Goal: Task Accomplishment & Management: Complete application form

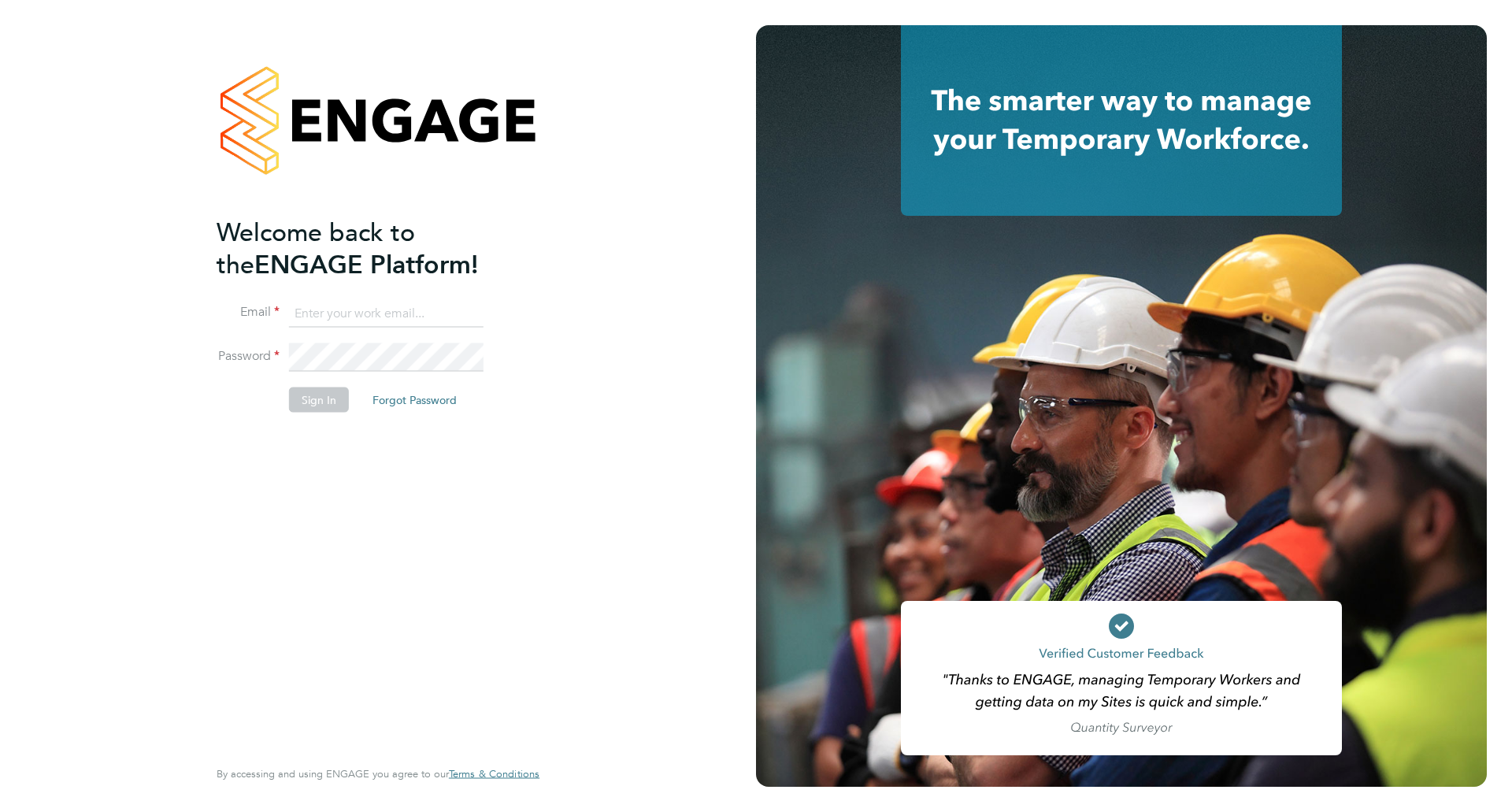
type input "[PERSON_NAME][EMAIL_ADDRESS][PERSON_NAME][DOMAIN_NAME]"
click at [313, 403] on button "Sign In" at bounding box center [318, 399] width 59 height 25
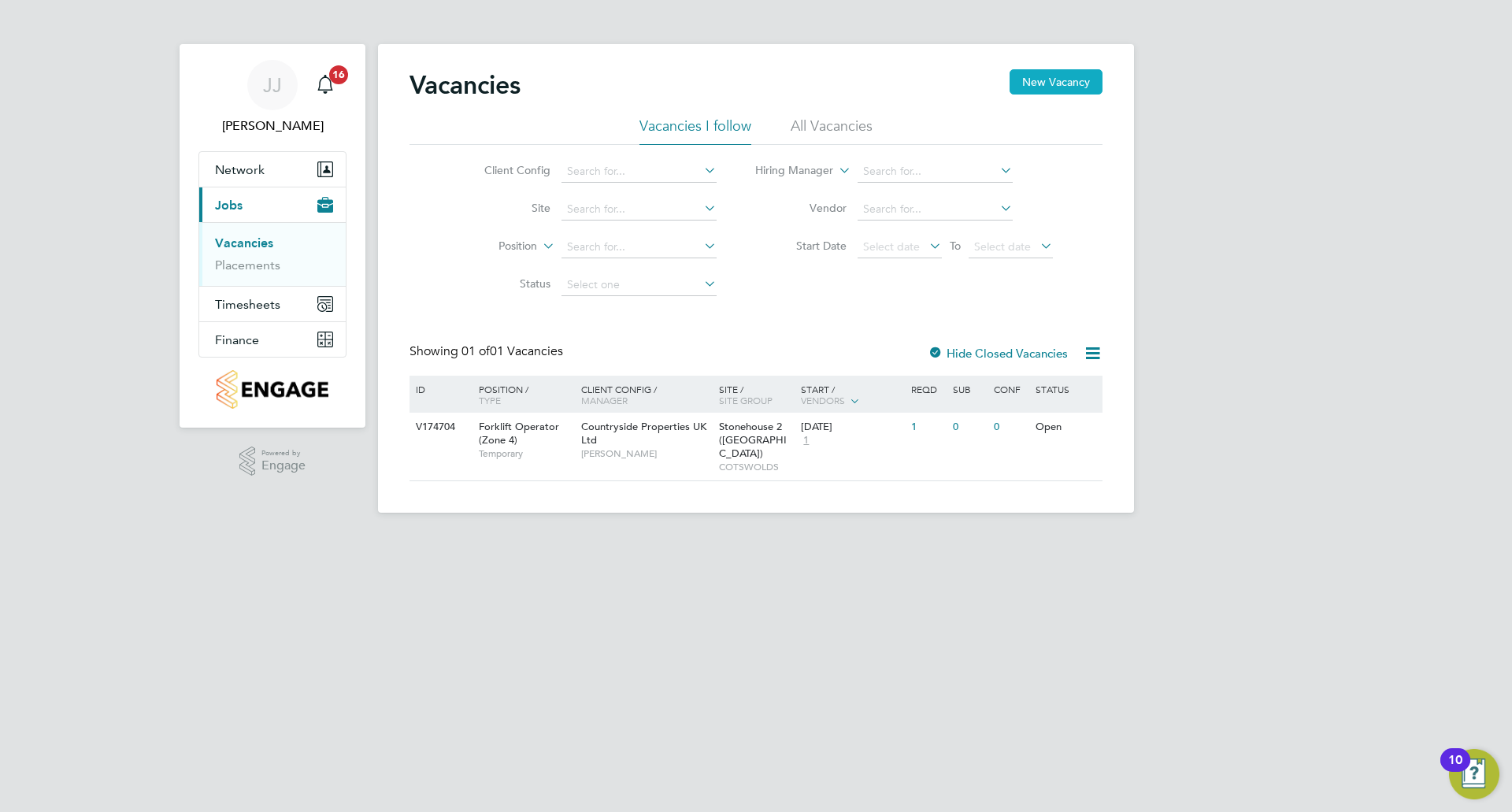
click at [1052, 83] on button "New Vacancy" at bounding box center [1056, 81] width 93 height 25
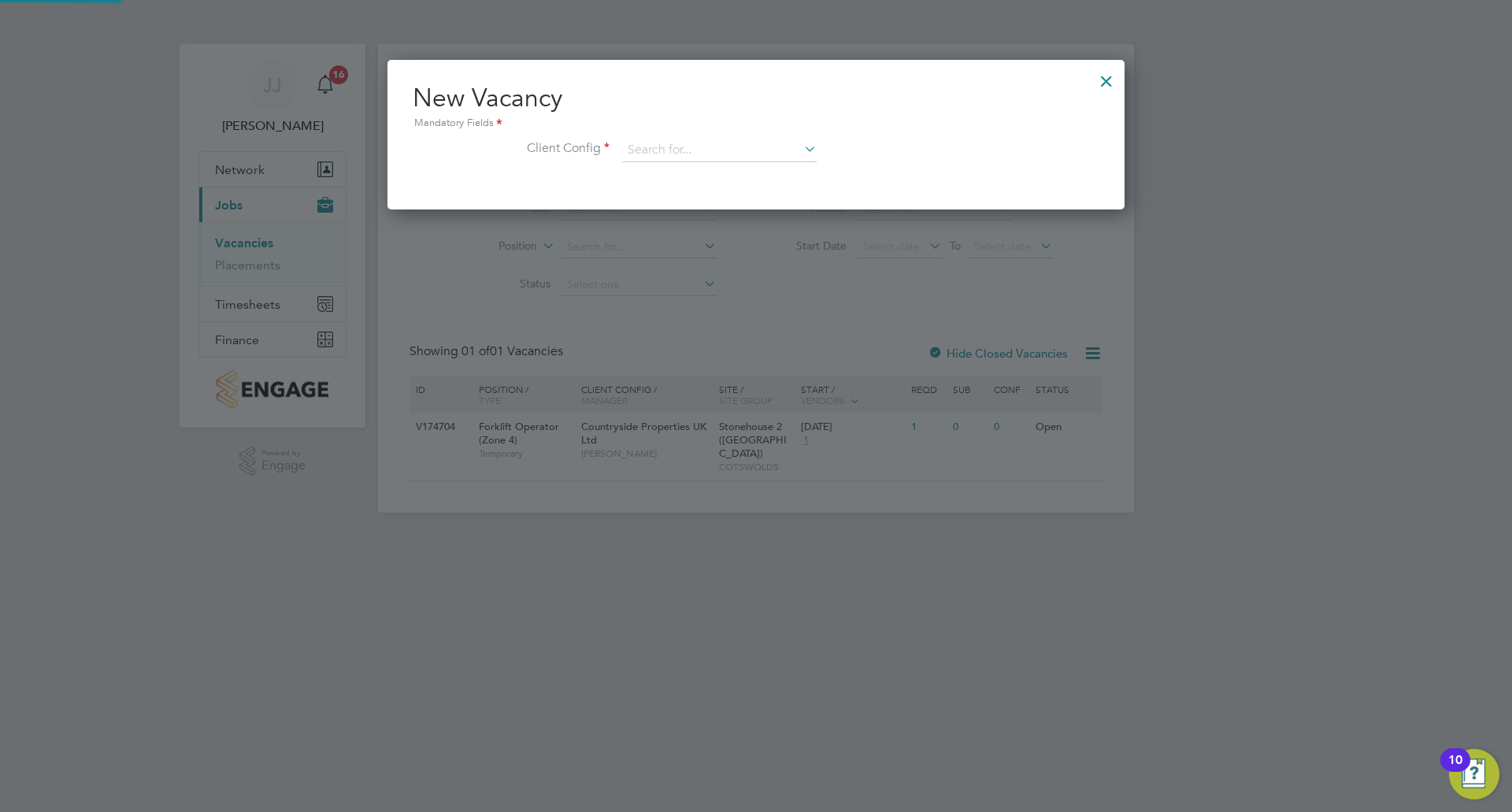
scroll to position [150, 738]
click at [783, 154] on input at bounding box center [719, 150] width 194 height 24
click at [768, 333] on li "Countryside Properties UK Ltd" at bounding box center [822, 344] width 403 height 21
type input "Countryside Properties UK Ltd"
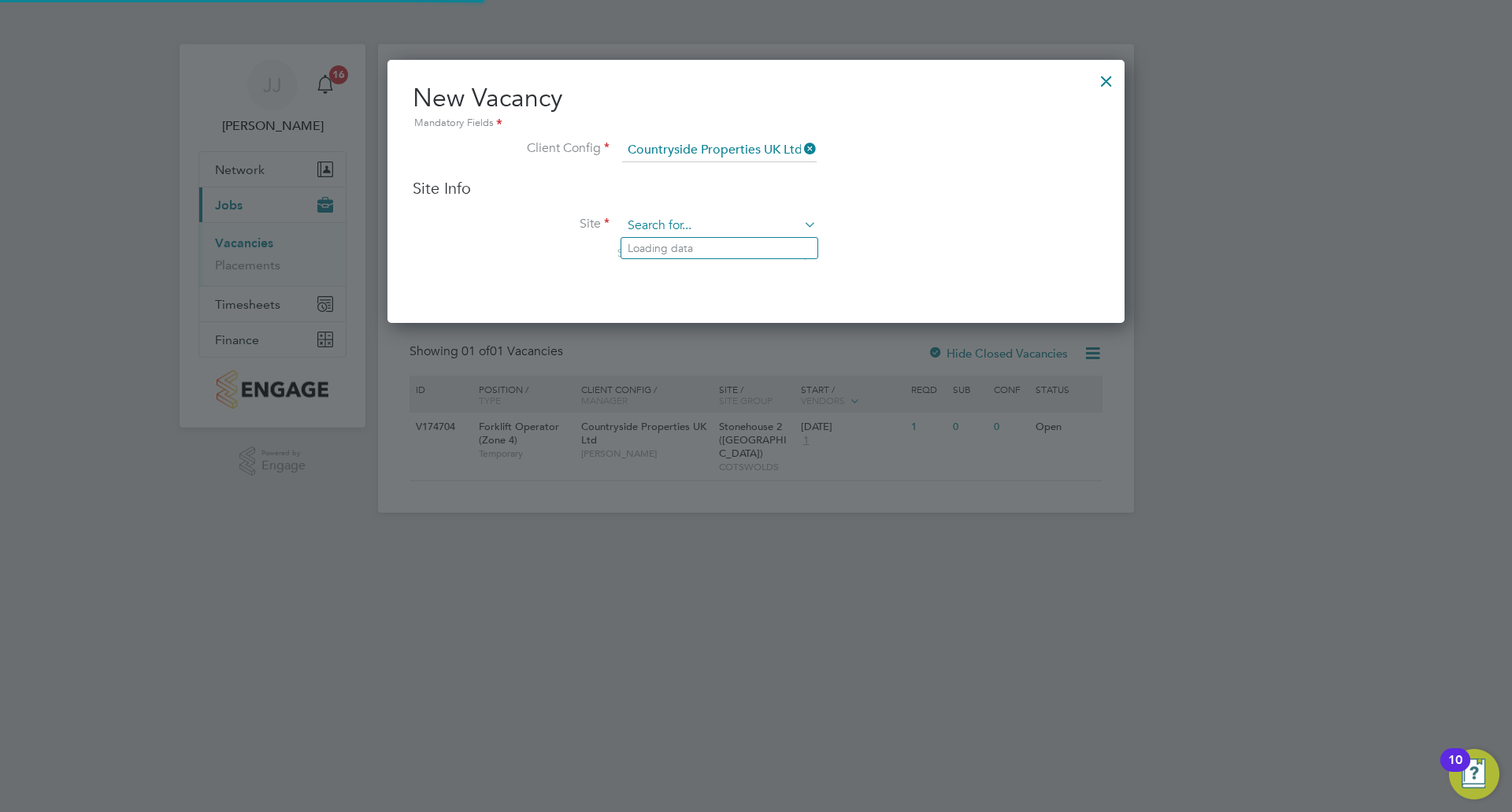
click at [708, 226] on input at bounding box center [719, 226] width 194 height 24
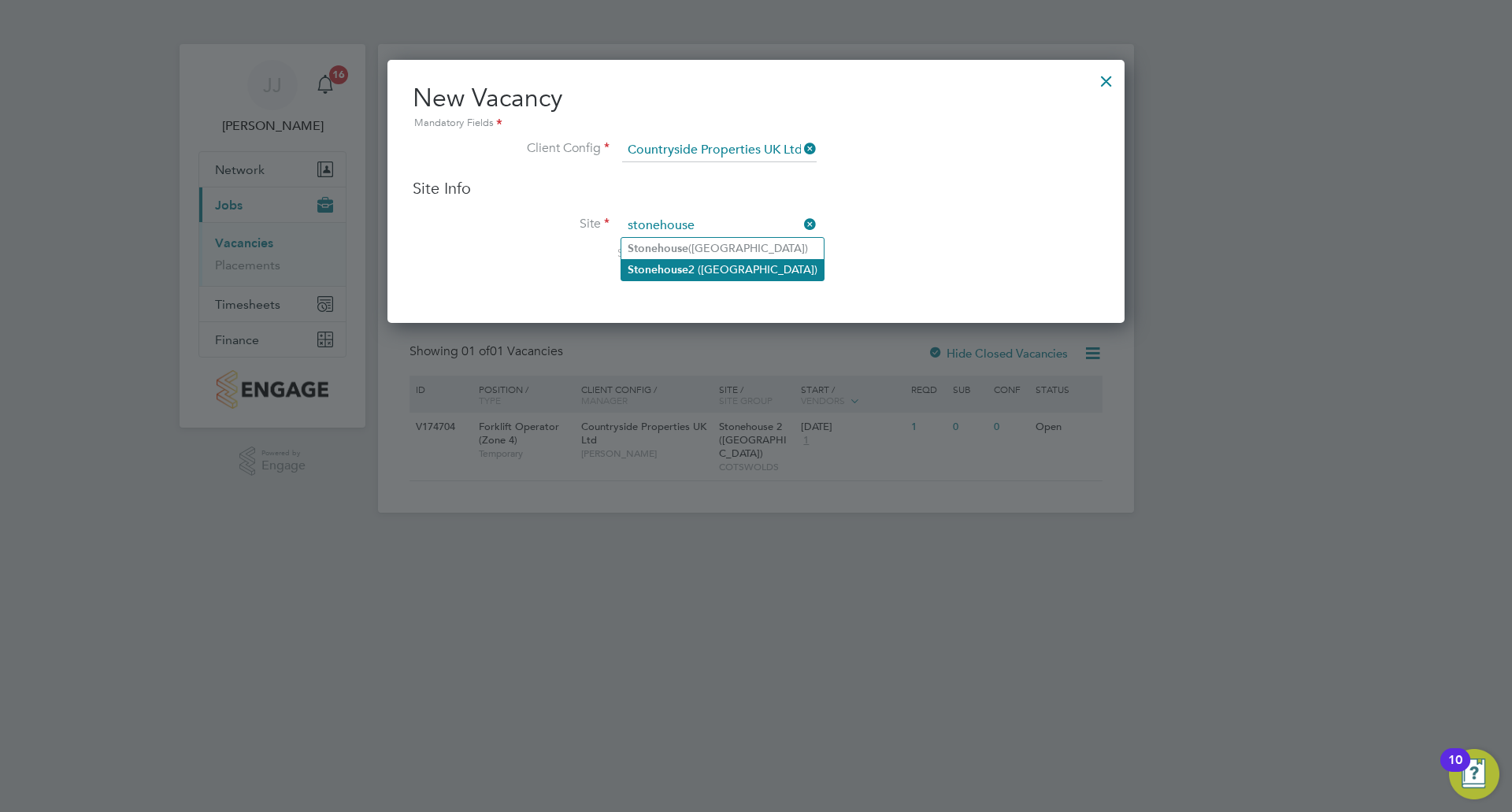
click at [699, 272] on li "Stonehouse 2 ([GEOGRAPHIC_DATA])" at bounding box center [721, 270] width 202 height 21
type input "Stonehouse 2 ([GEOGRAPHIC_DATA])"
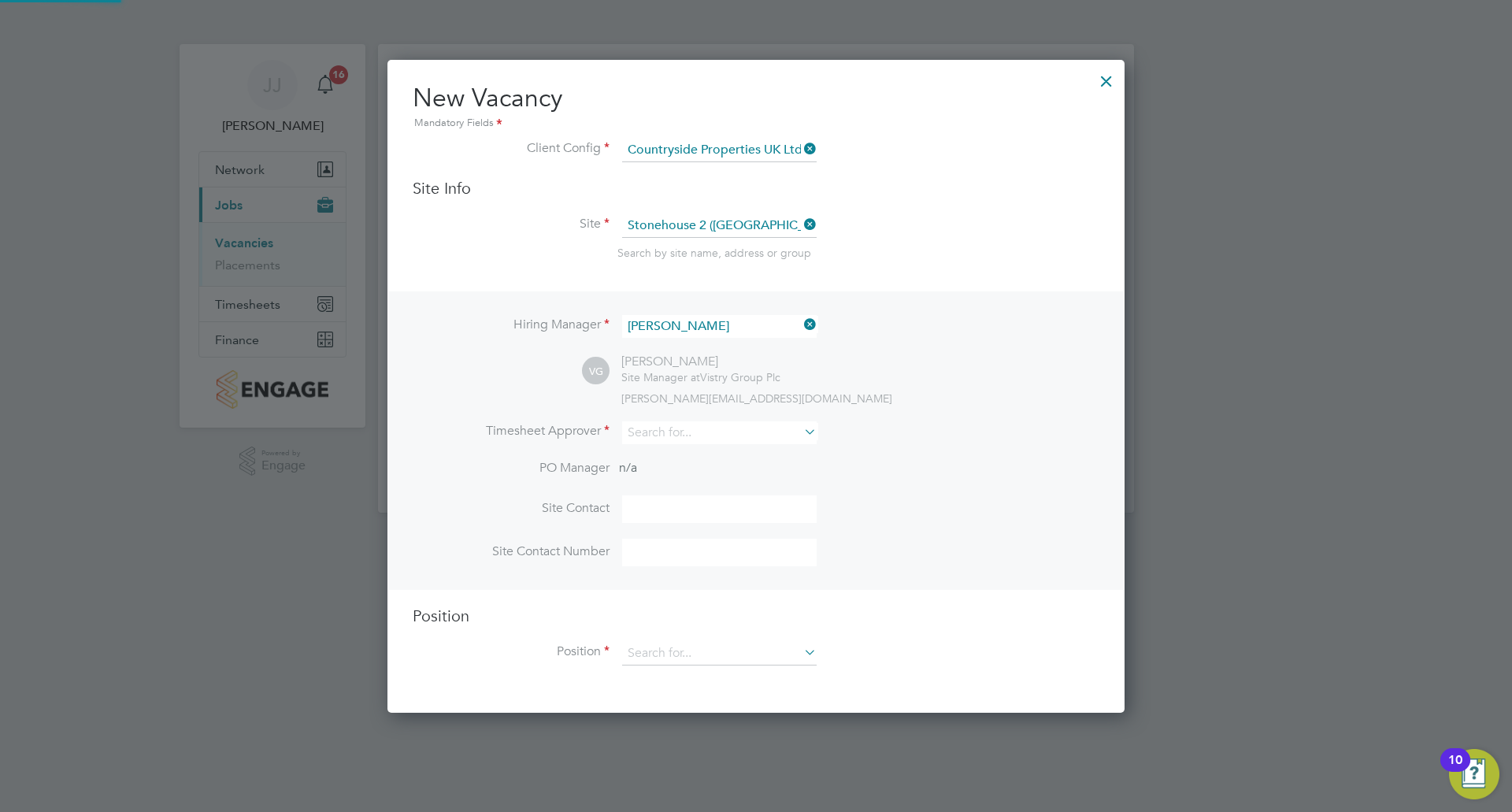
scroll to position [654, 738]
click at [714, 430] on input at bounding box center [719, 433] width 194 height 23
click at [698, 480] on li "[PERSON_NAME]" at bounding box center [723, 477] width 206 height 21
type input "[PERSON_NAME]"
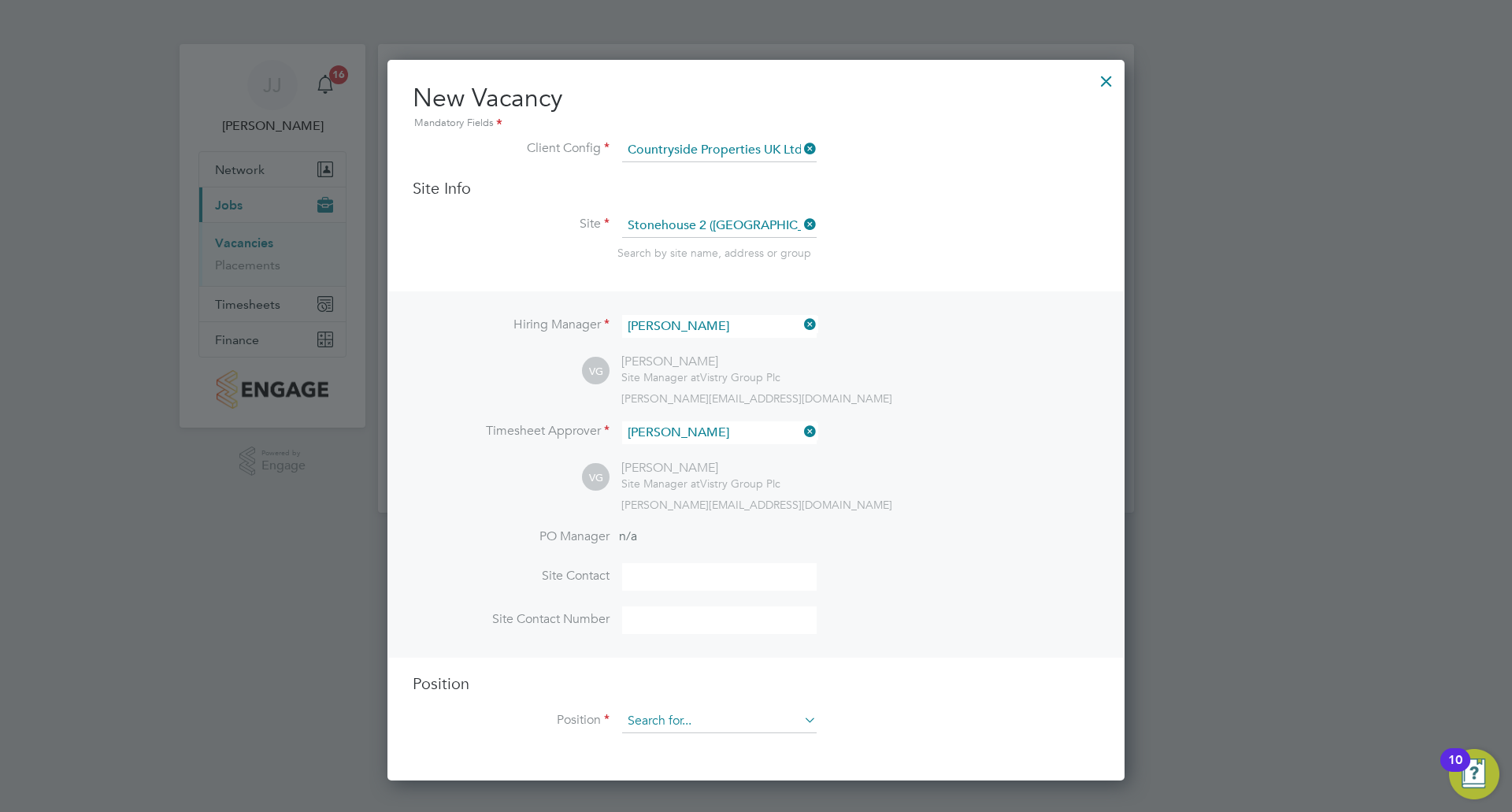
click at [697, 729] on input at bounding box center [719, 721] width 194 height 24
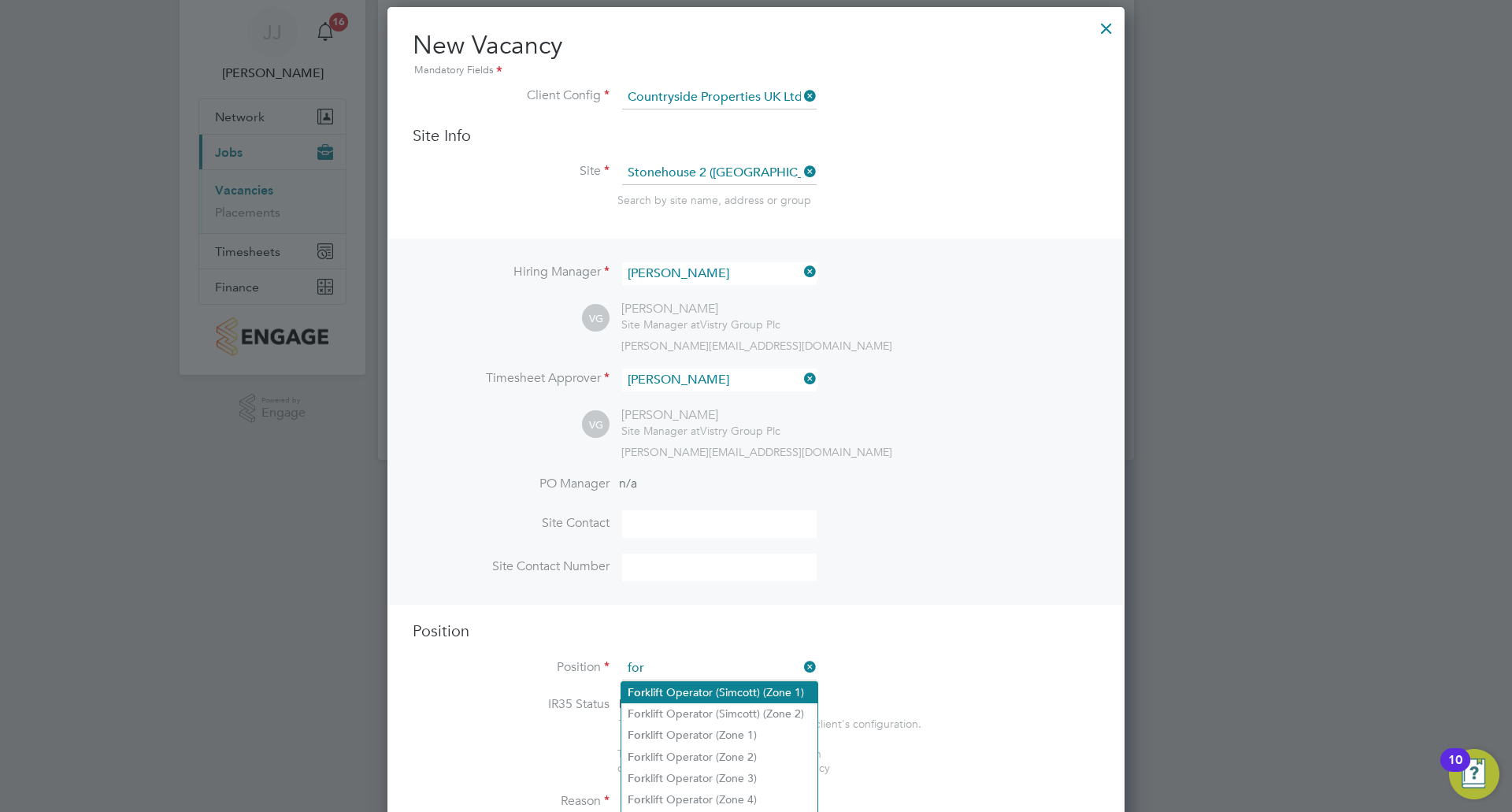
scroll to position [158, 0]
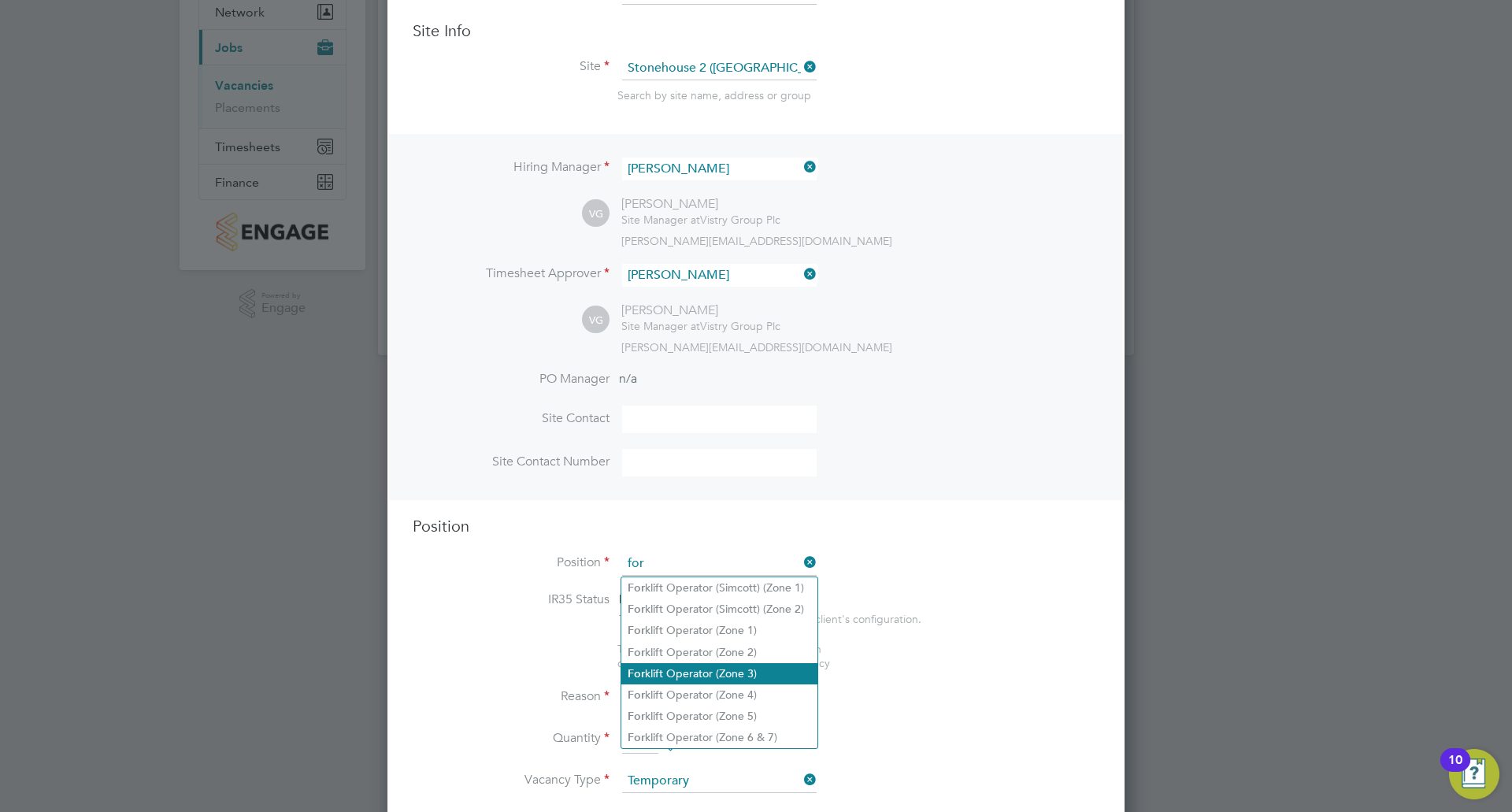
click at [728, 665] on li "For klift Operator (Zone 3)" at bounding box center [719, 674] width 196 height 21
type input "Forklift Operator (Zone 3)"
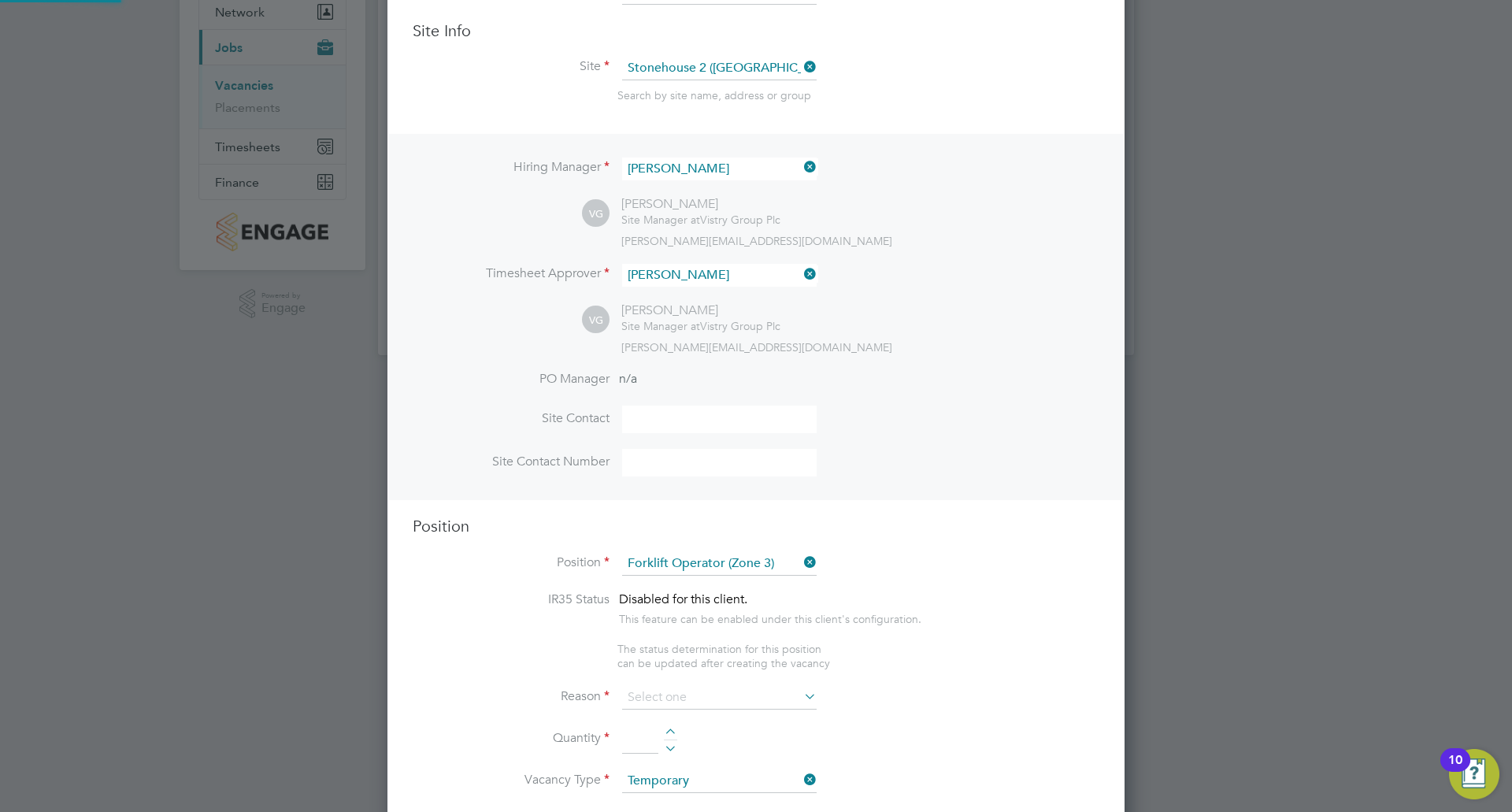
type textarea "• Operate construction machinery • Delivering large quantities of materials to …"
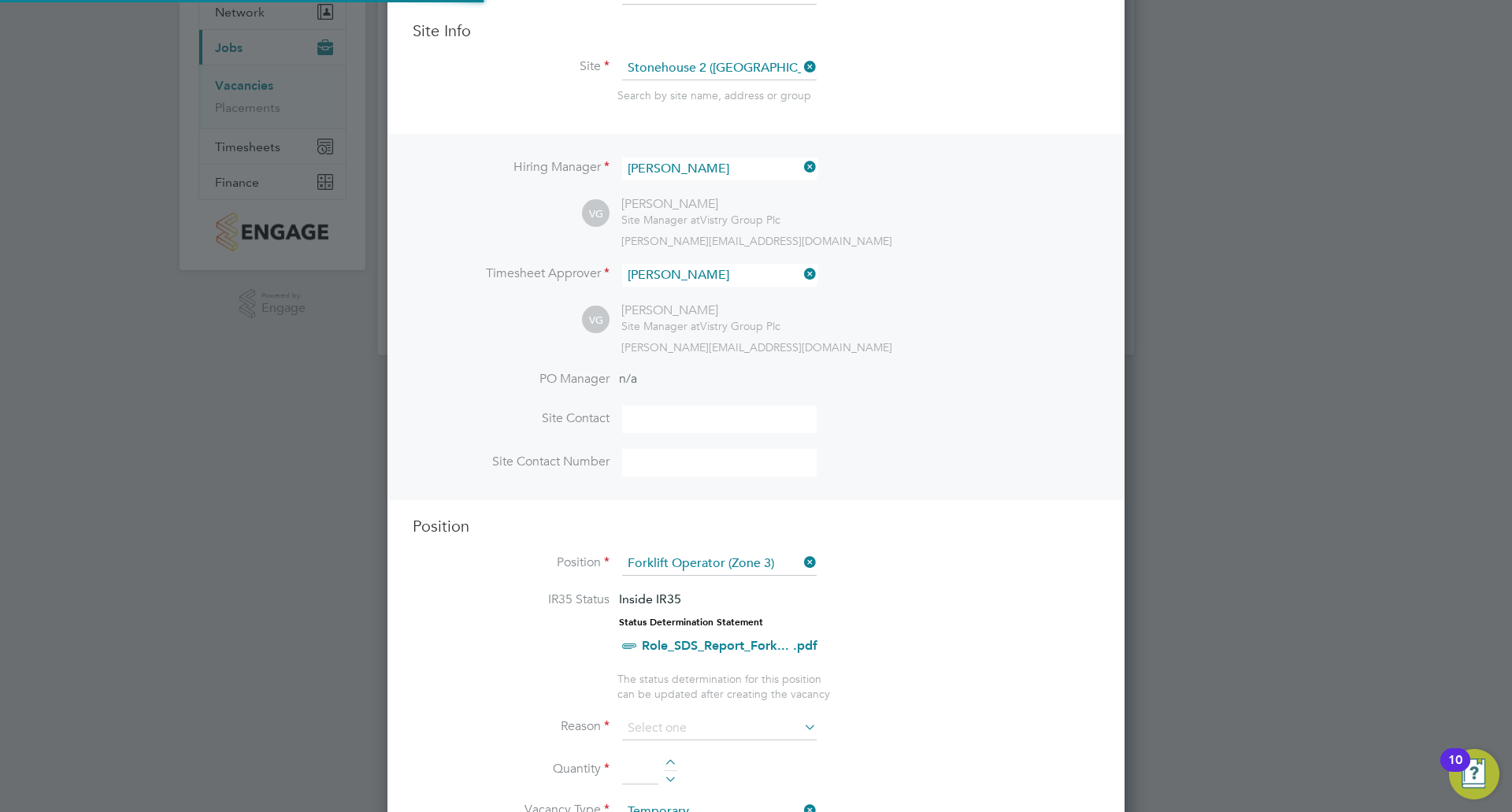
scroll to position [46, 83]
click at [665, 728] on input at bounding box center [719, 728] width 194 height 24
click at [659, 762] on li "Holiday" at bounding box center [719, 772] width 196 height 20
type input "Holiday"
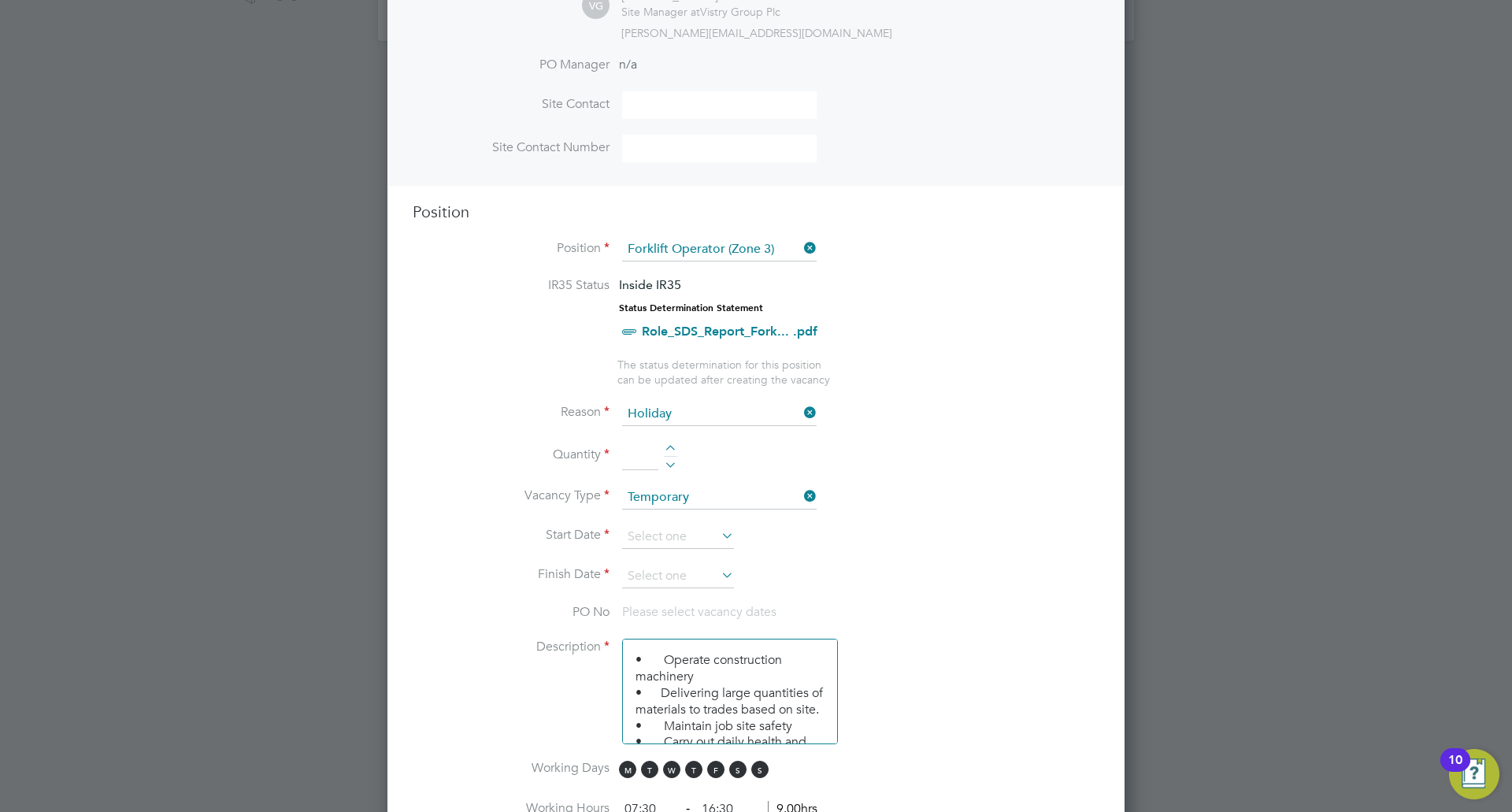
scroll to position [472, 0]
click at [674, 449] on div at bounding box center [670, 450] width 13 height 11
type input "1"
click at [704, 536] on input at bounding box center [678, 536] width 112 height 24
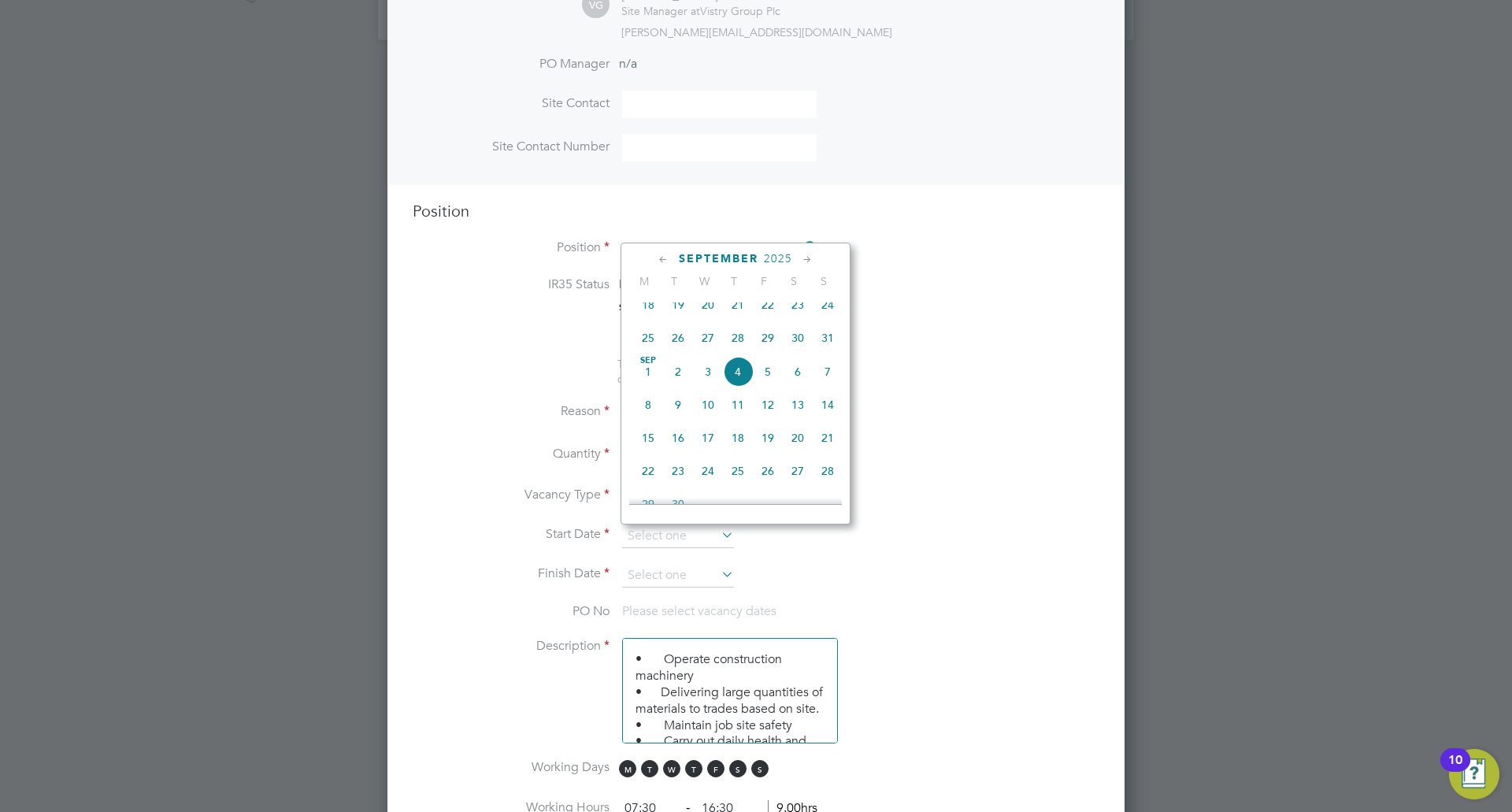
click at [728, 484] on span "25" at bounding box center [737, 471] width 30 height 30
type input "[DATE]"
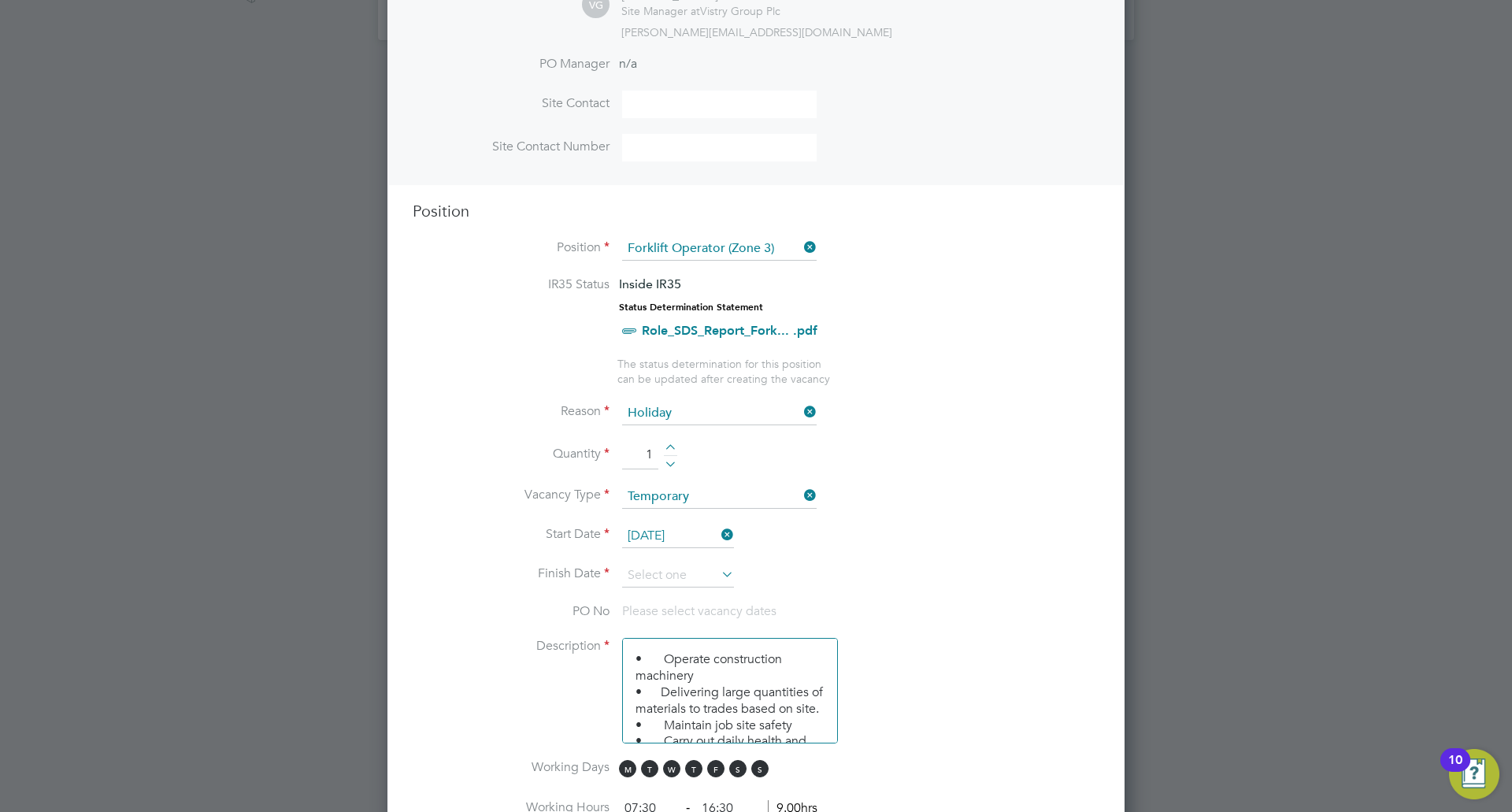
click at [718, 566] on icon at bounding box center [718, 574] width 0 height 22
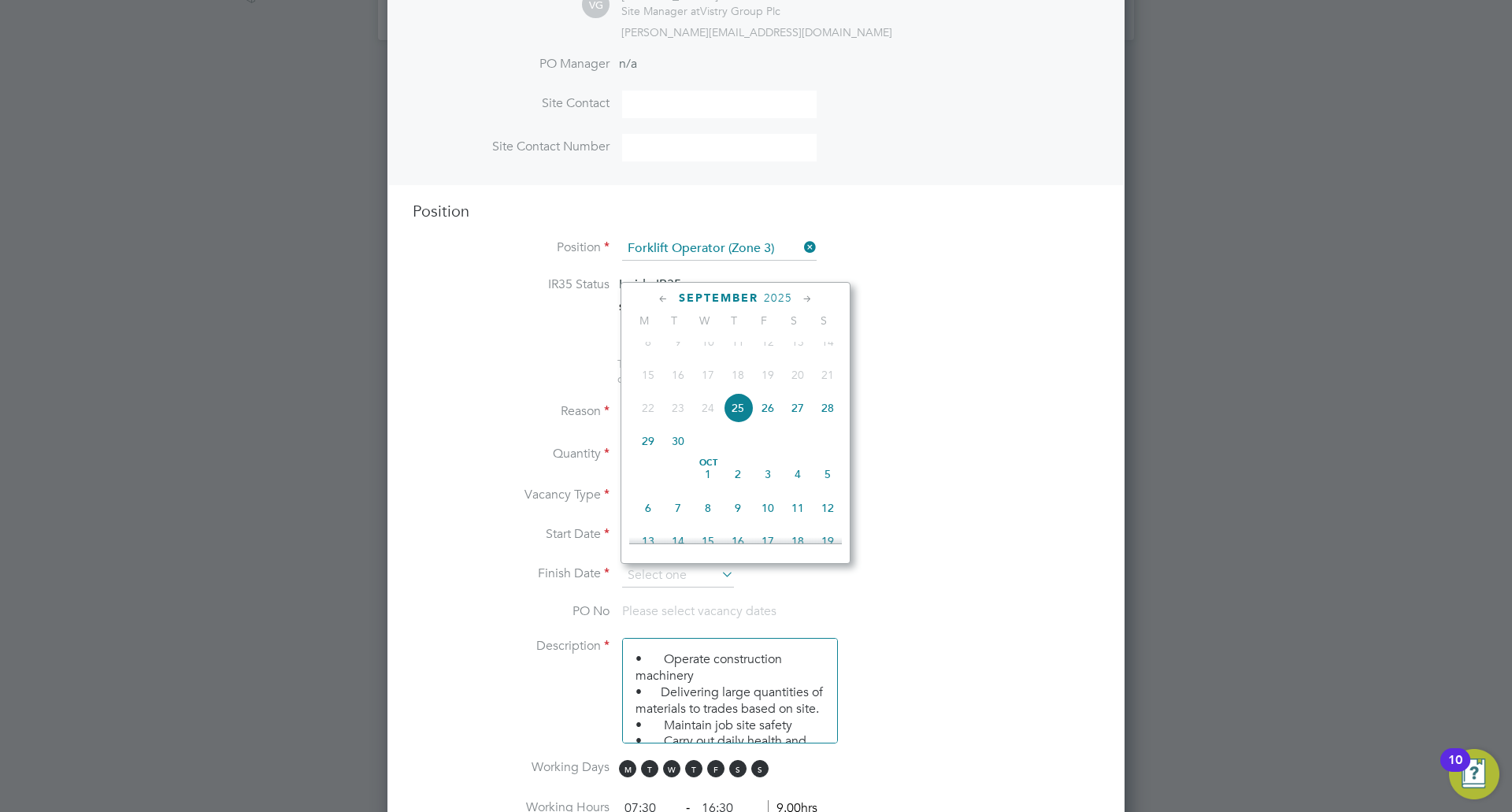
click at [766, 422] on span "26" at bounding box center [768, 408] width 30 height 30
type input "[DATE]"
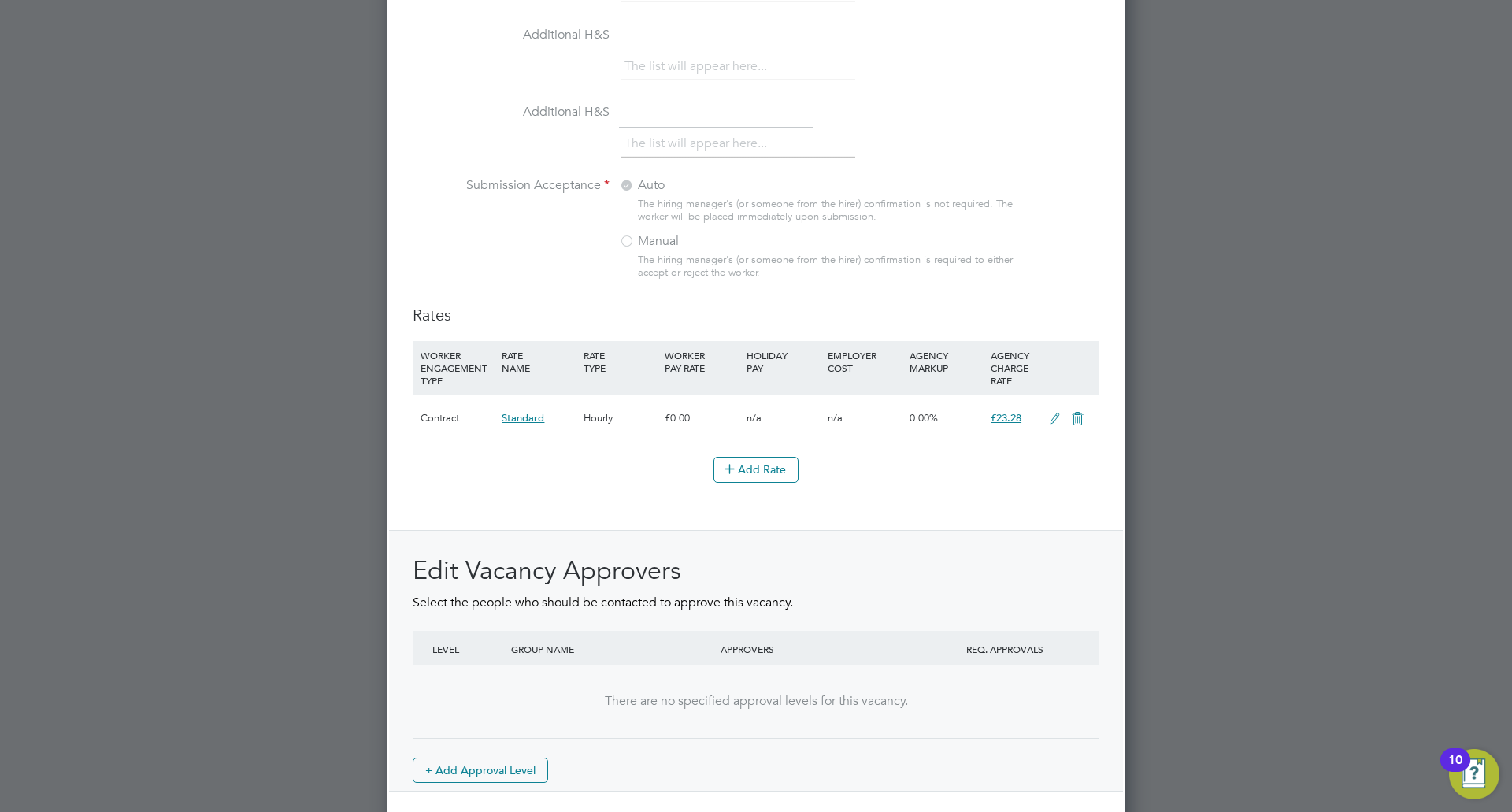
scroll to position [1650, 0]
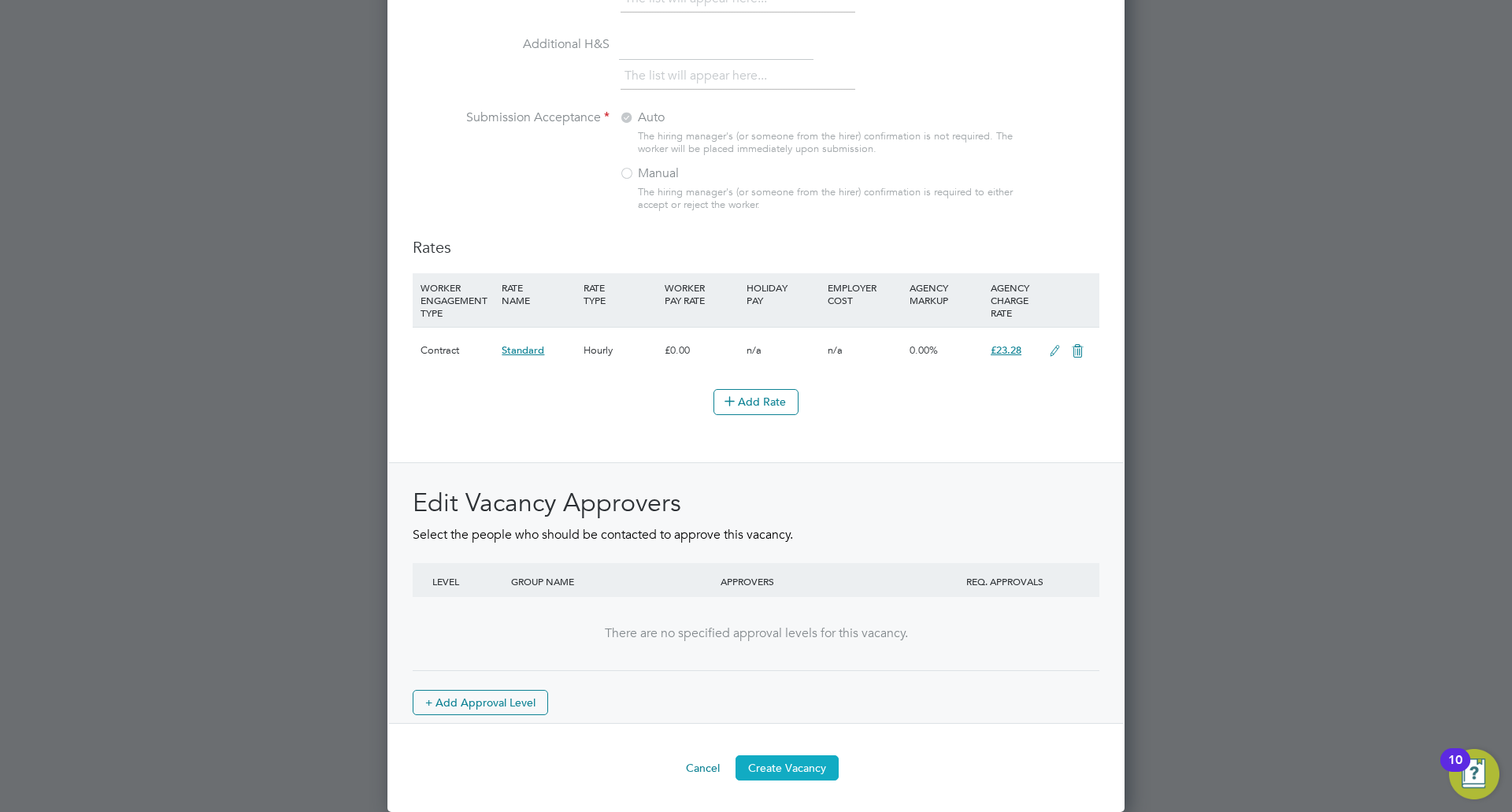
click at [804, 767] on button "Create Vacancy" at bounding box center [787, 767] width 103 height 25
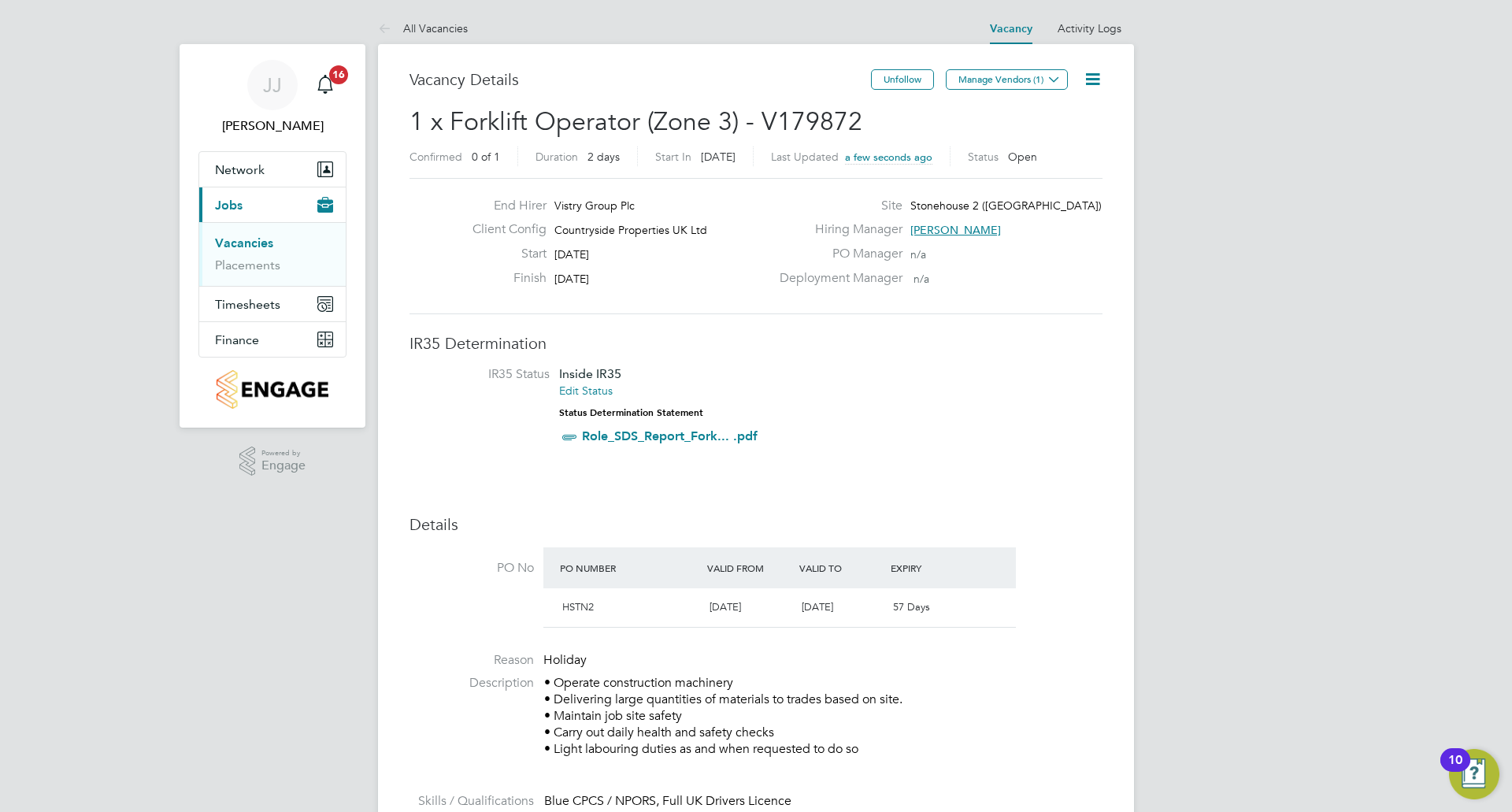
click at [239, 244] on link "Vacancies" at bounding box center [244, 242] width 59 height 15
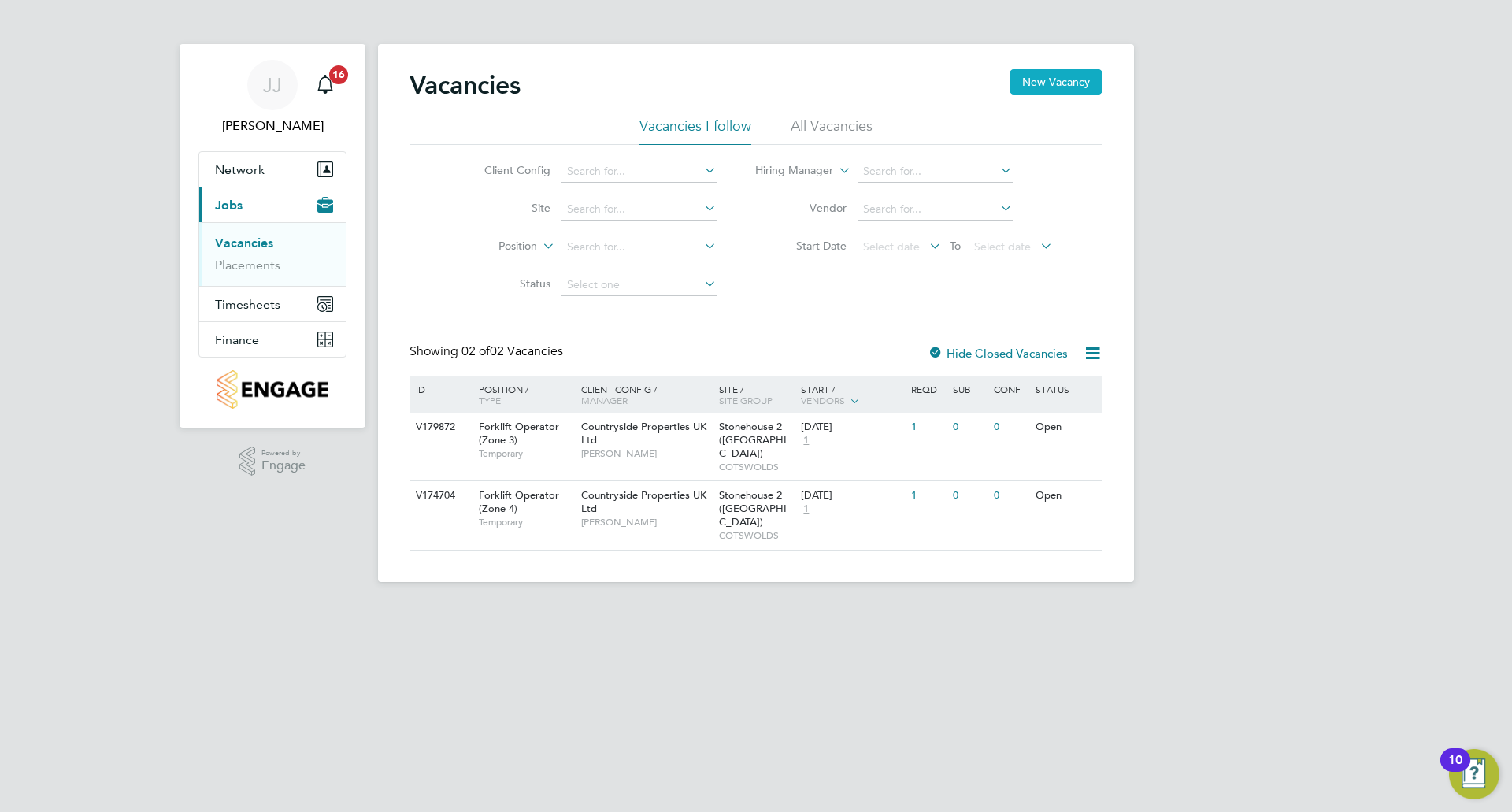
click at [1044, 80] on button "New Vacancy" at bounding box center [1056, 81] width 93 height 25
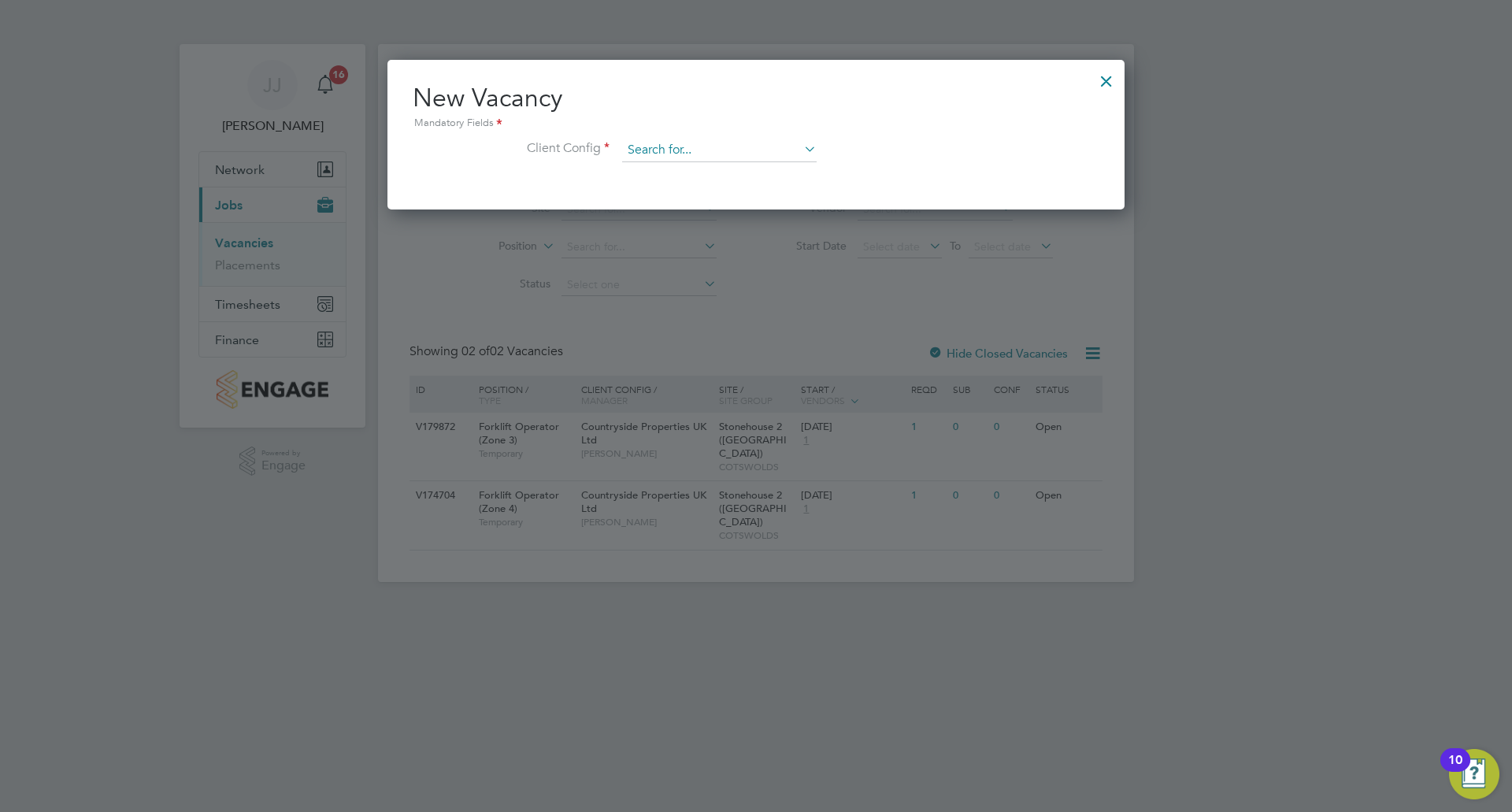
click at [770, 144] on input at bounding box center [719, 150] width 194 height 24
click at [798, 333] on li "Countryside Properties UK Ltd" at bounding box center [822, 344] width 403 height 21
type input "Countryside Properties UK Ltd"
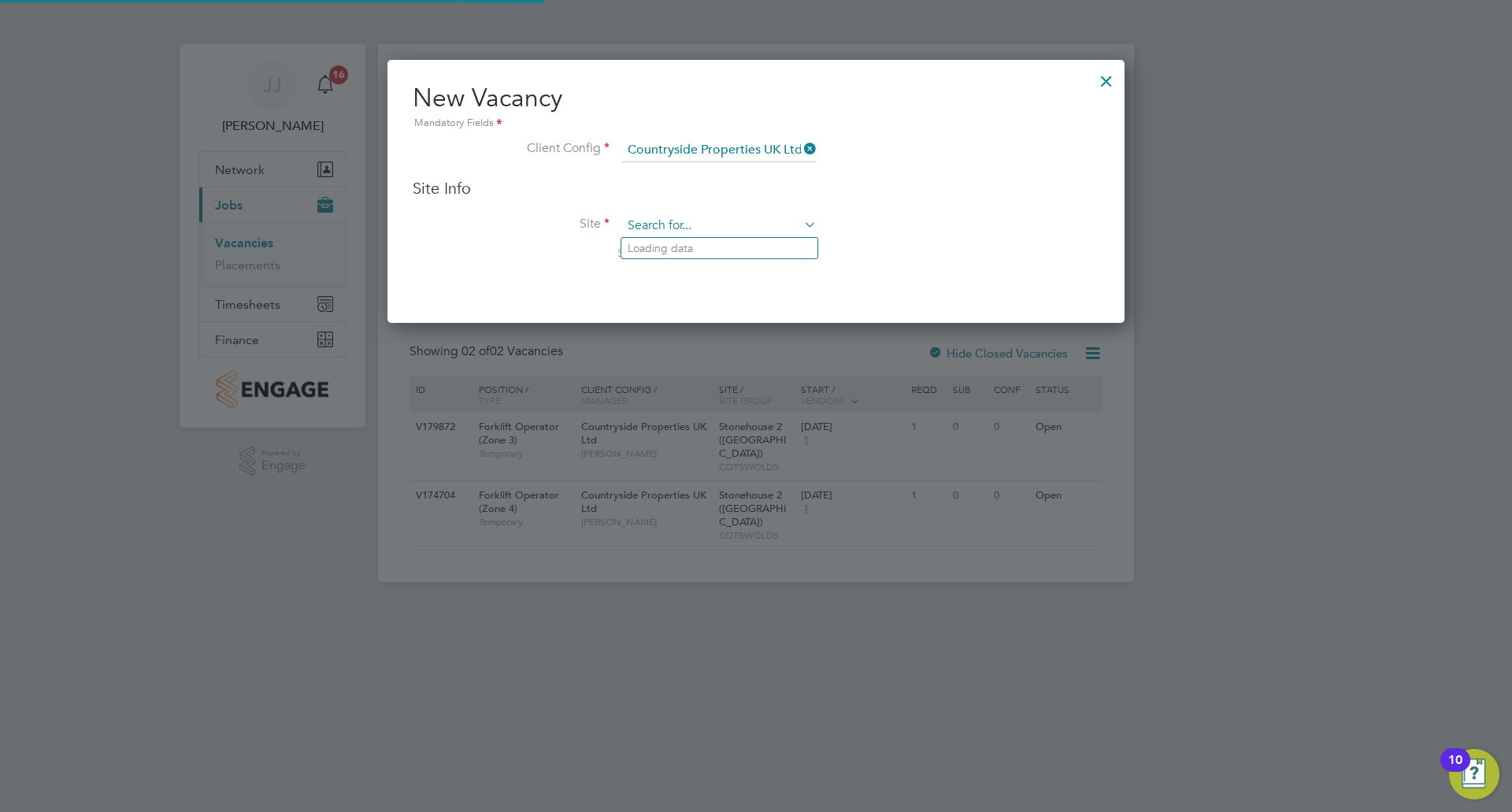
click at [714, 223] on input at bounding box center [719, 226] width 194 height 24
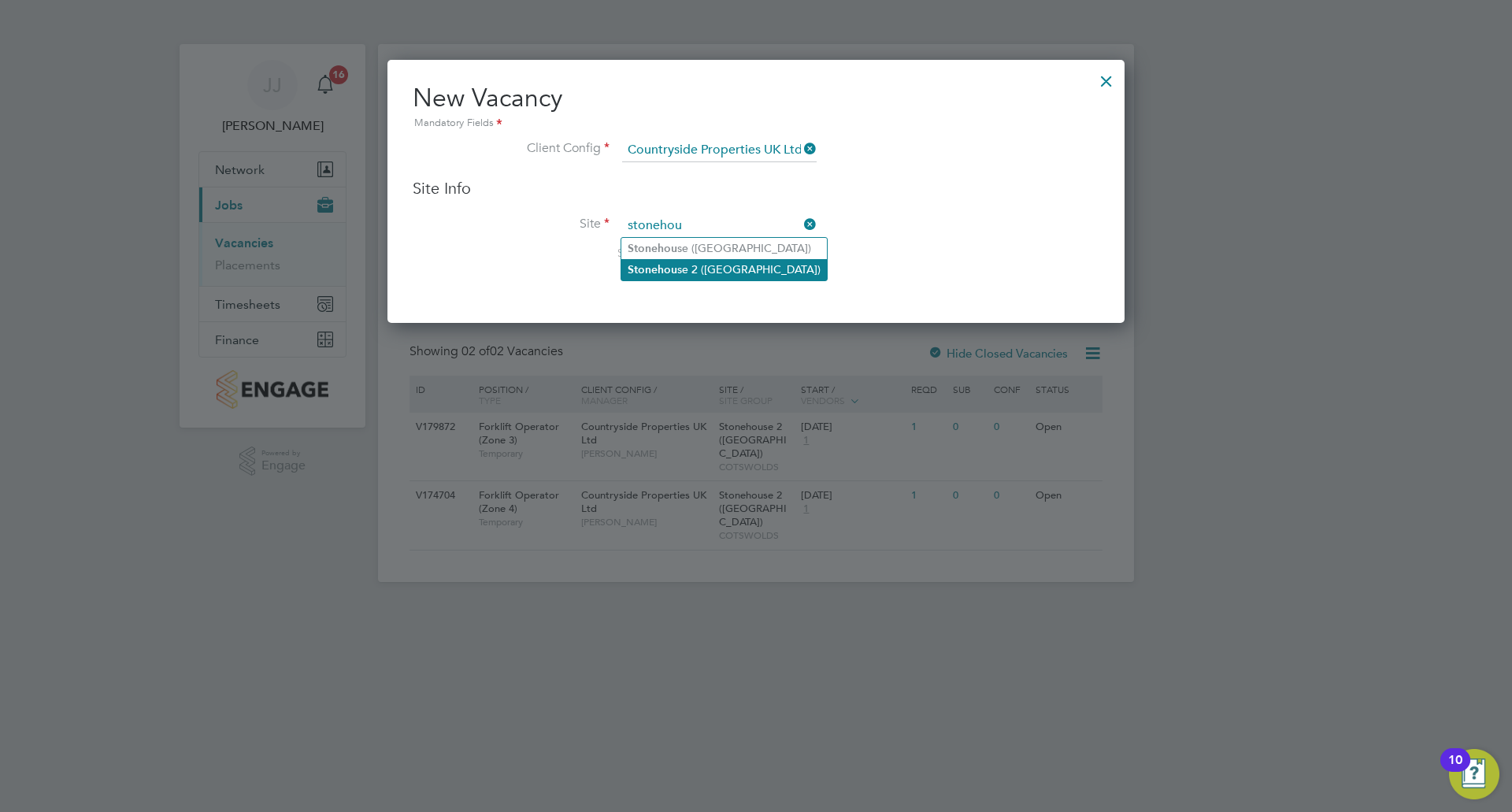
type input "stonehou"
click at [693, 264] on li "Stonehou se 2 ([GEOGRAPHIC_DATA])" at bounding box center [723, 270] width 206 height 21
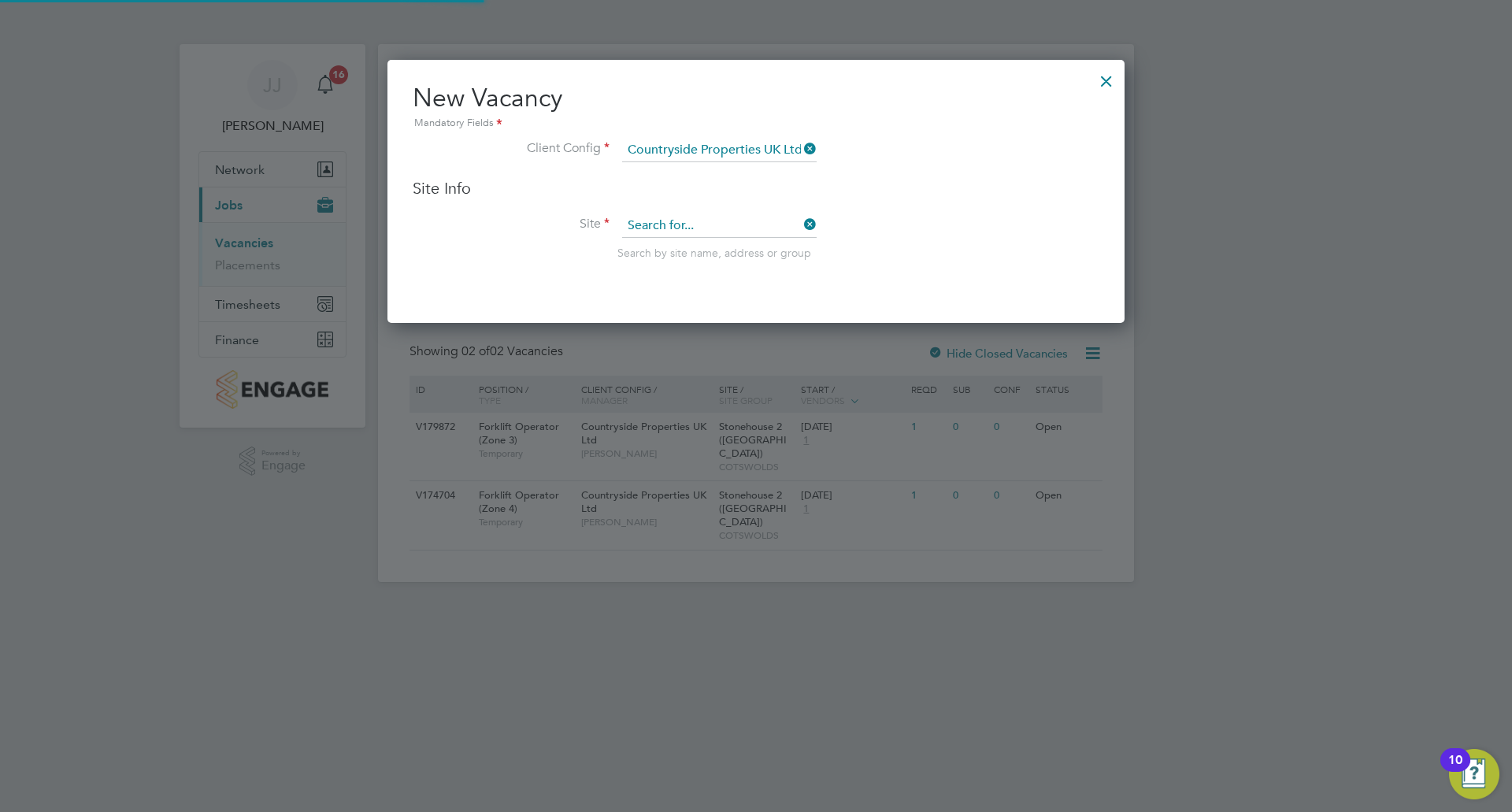
click at [714, 220] on input at bounding box center [719, 226] width 194 height 24
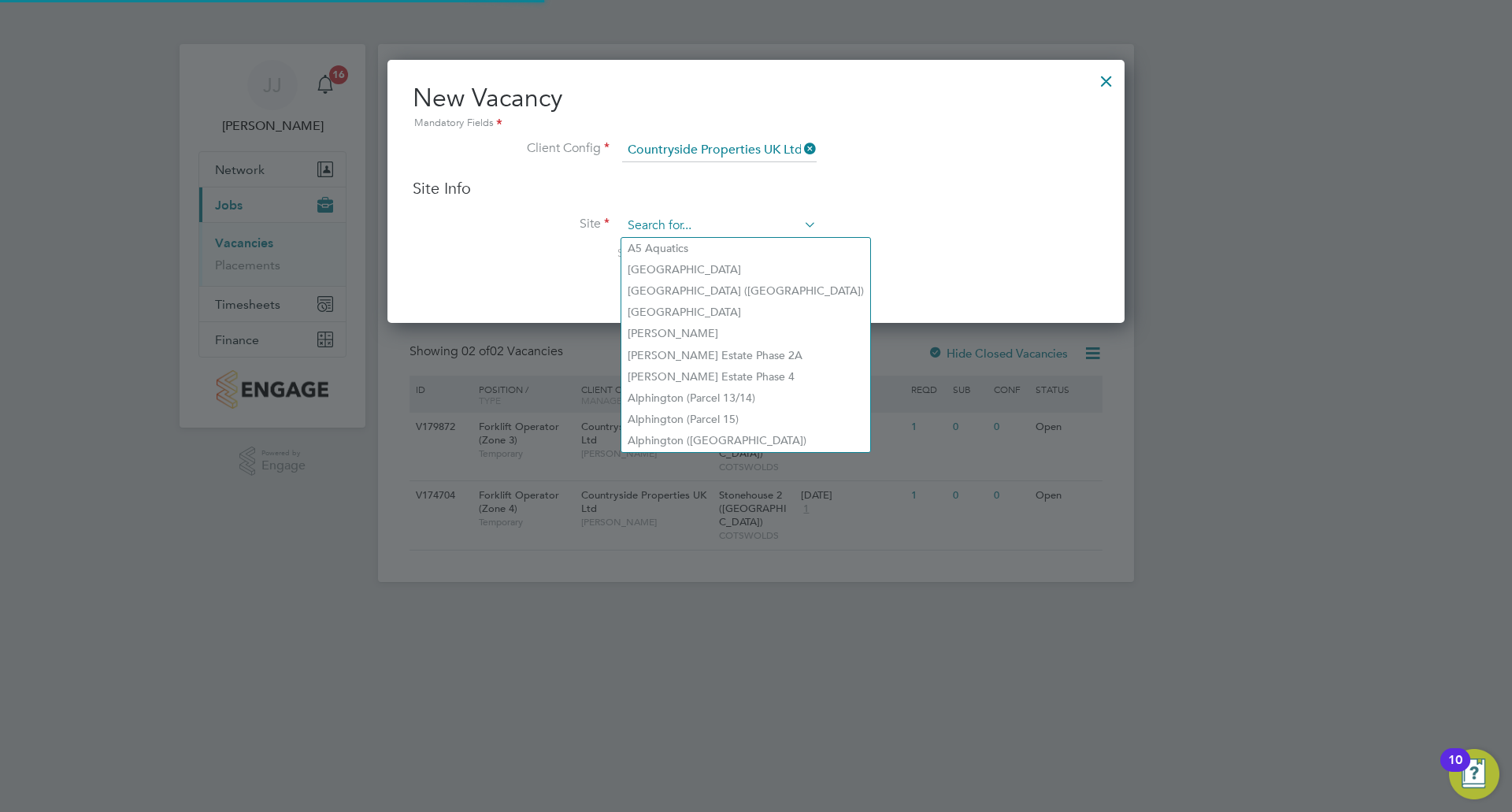
type input "Stonehouse 2 ([GEOGRAPHIC_DATA])"
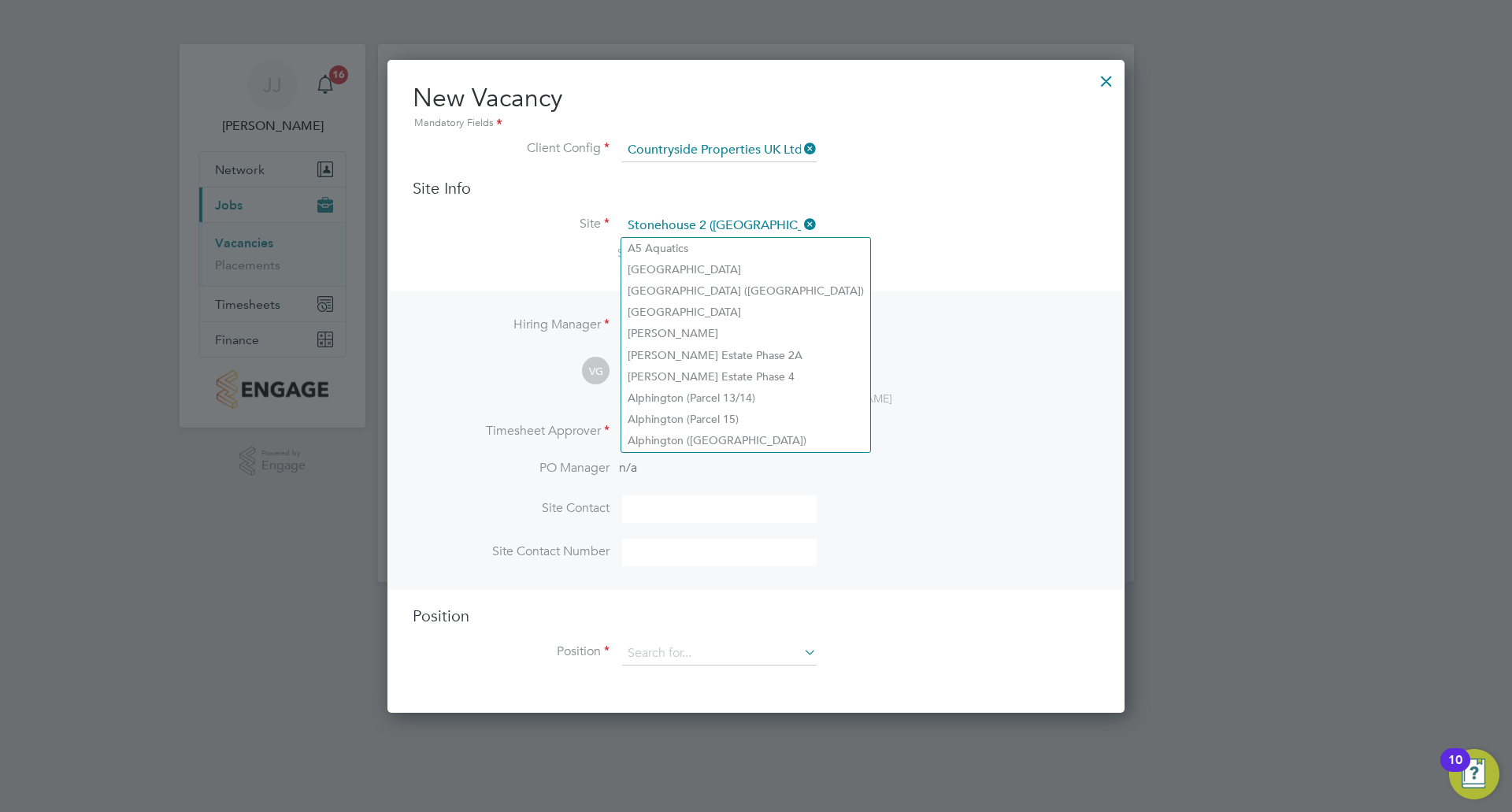
click at [964, 247] on div "Search by site name, address or group" at bounding box center [858, 253] width 482 height 14
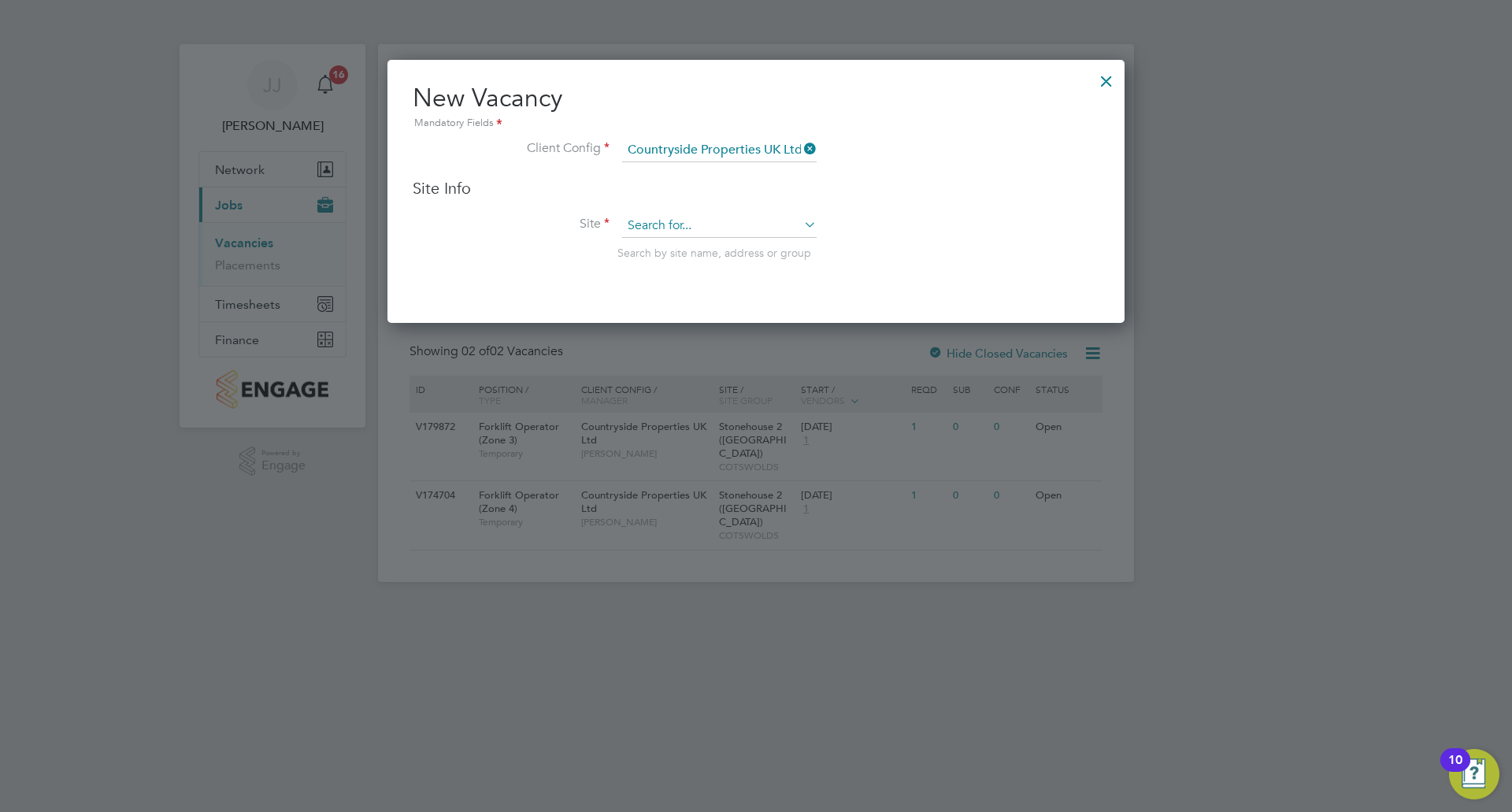
click at [766, 224] on input at bounding box center [719, 226] width 194 height 24
click at [730, 272] on li "Stonehou se 2 ([GEOGRAPHIC_DATA])" at bounding box center [723, 270] width 206 height 21
type input "Stonehouse 2 ([GEOGRAPHIC_DATA])"
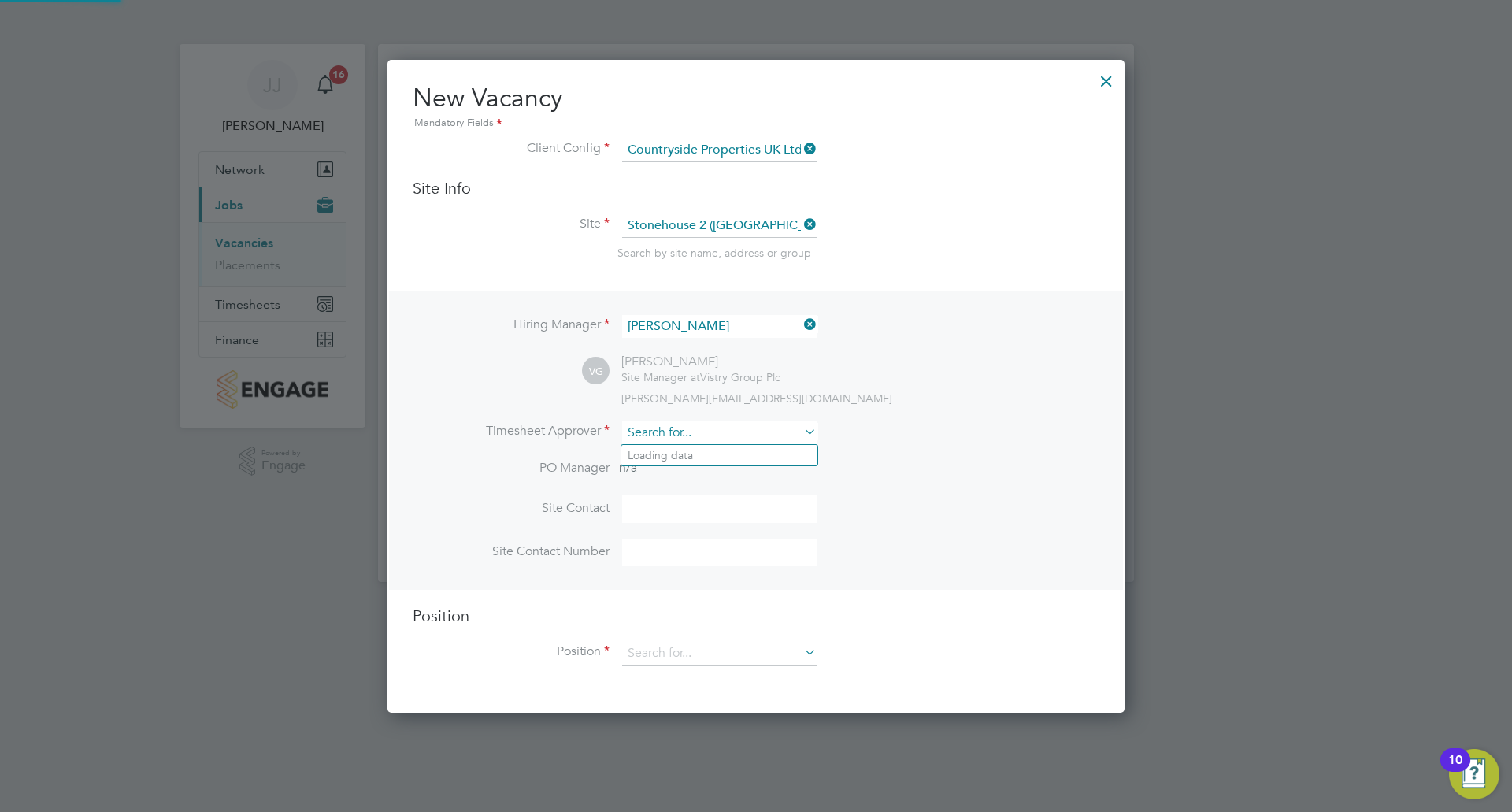
click at [671, 438] on input at bounding box center [719, 433] width 194 height 23
click at [690, 483] on li "Vict or Gheti" at bounding box center [719, 477] width 196 height 21
type input "[PERSON_NAME]"
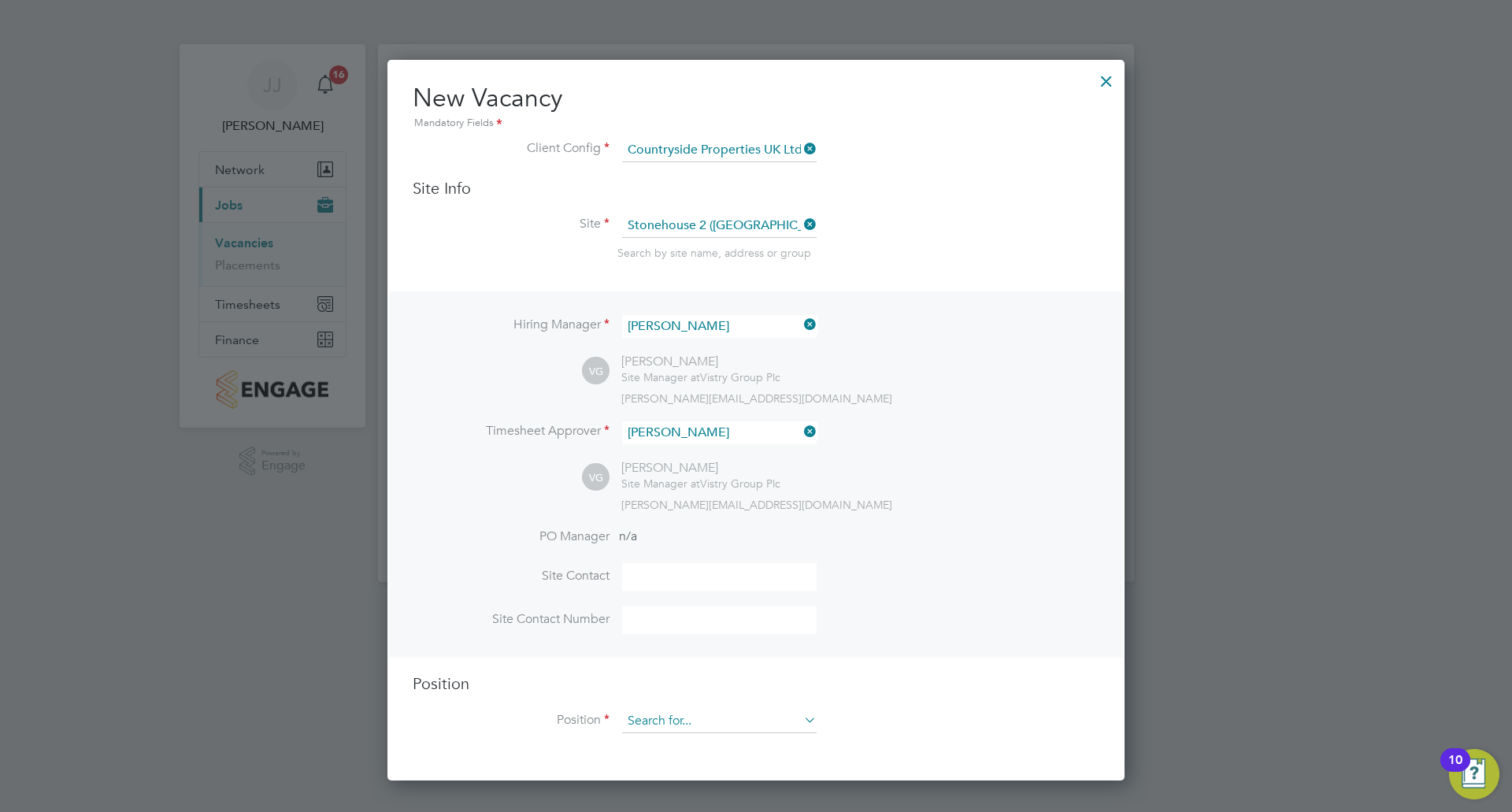
click at [703, 719] on input at bounding box center [719, 721] width 194 height 24
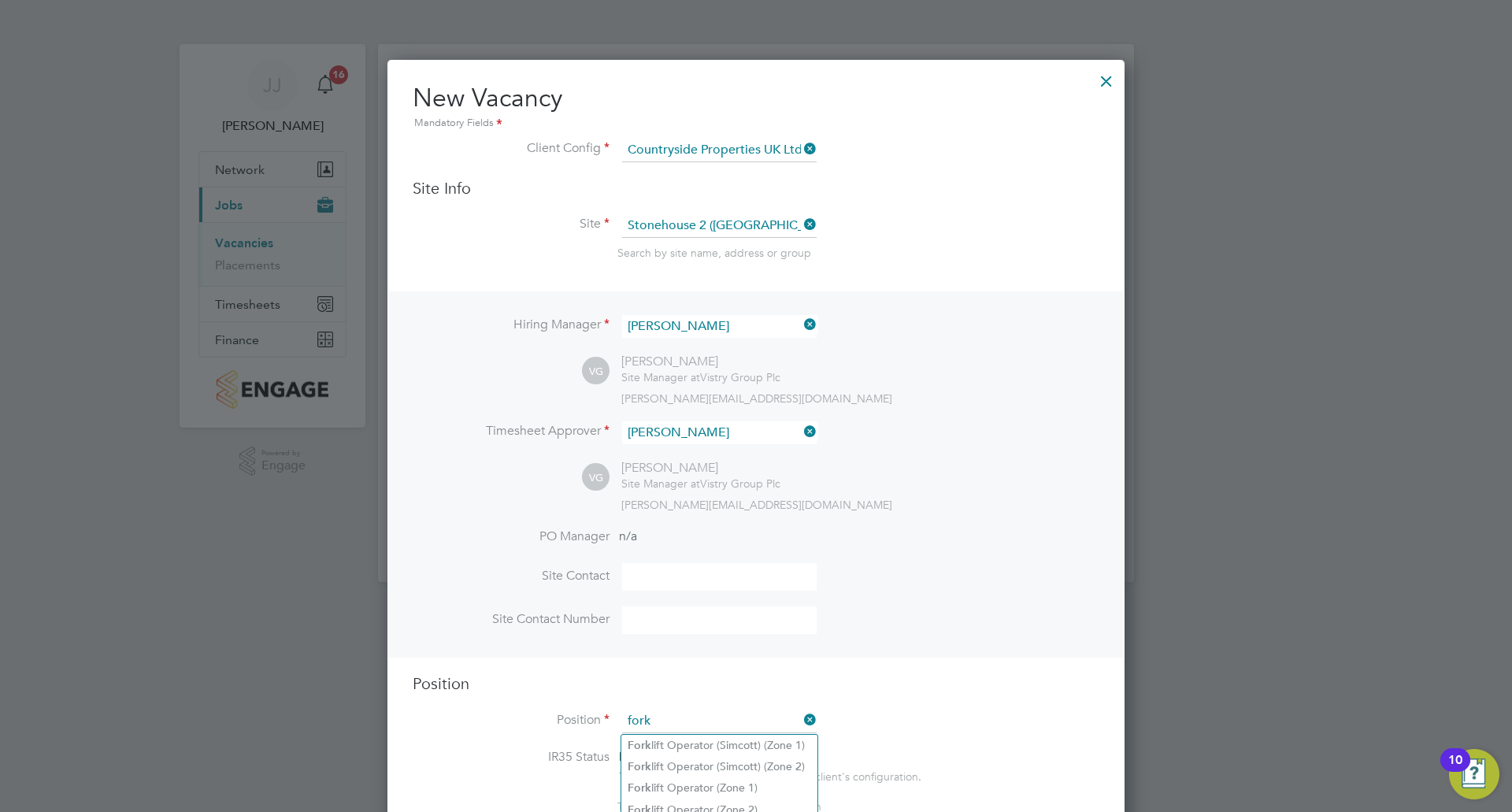
scroll to position [158, 0]
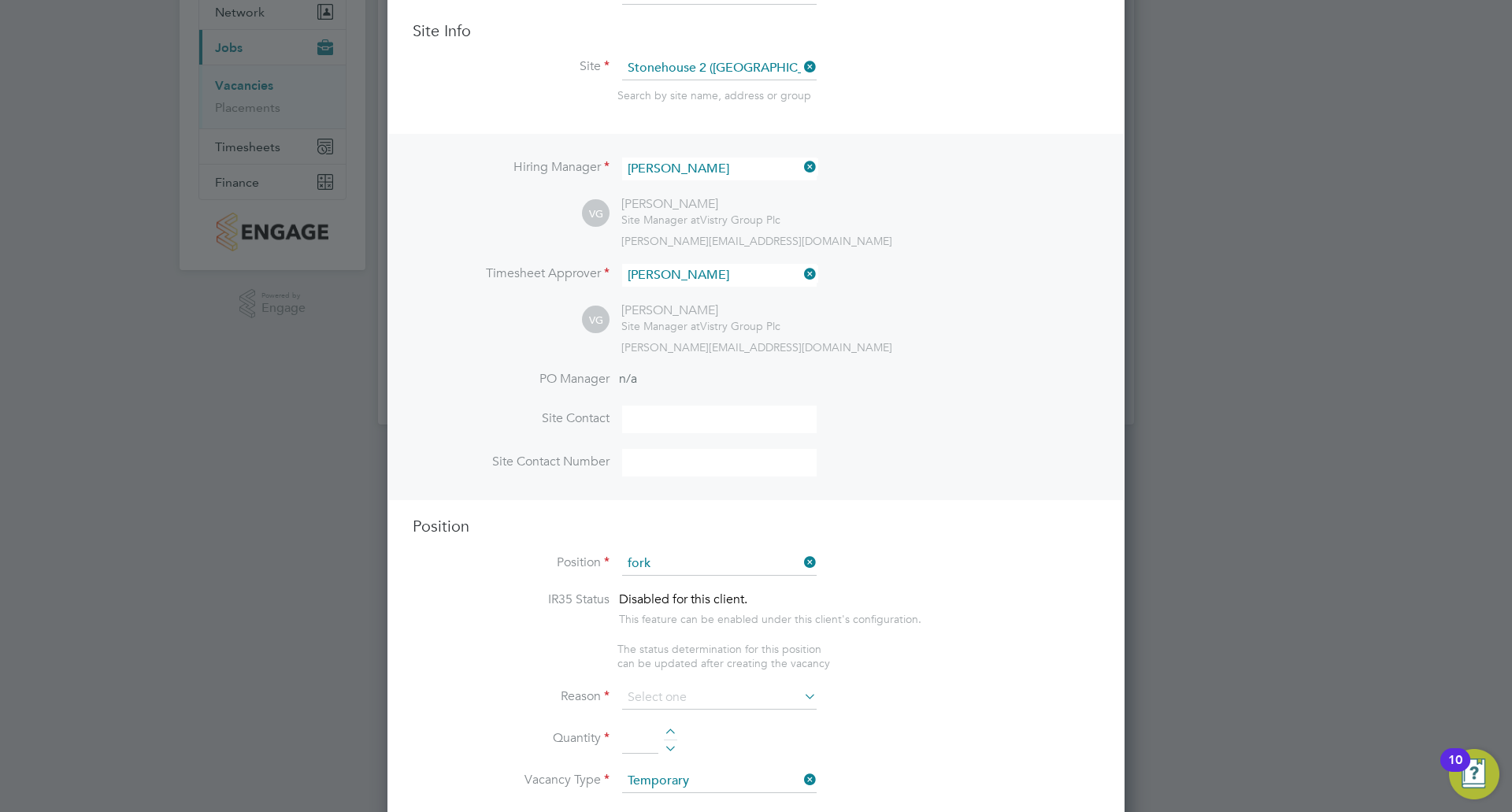
click at [723, 684] on li "Fork lift Operator (Zone 4)" at bounding box center [719, 695] width 196 height 21
type input "Forklift Operator (Zone 4)"
type textarea "Operate construction machinery and plant, including, but not limited to telesco…"
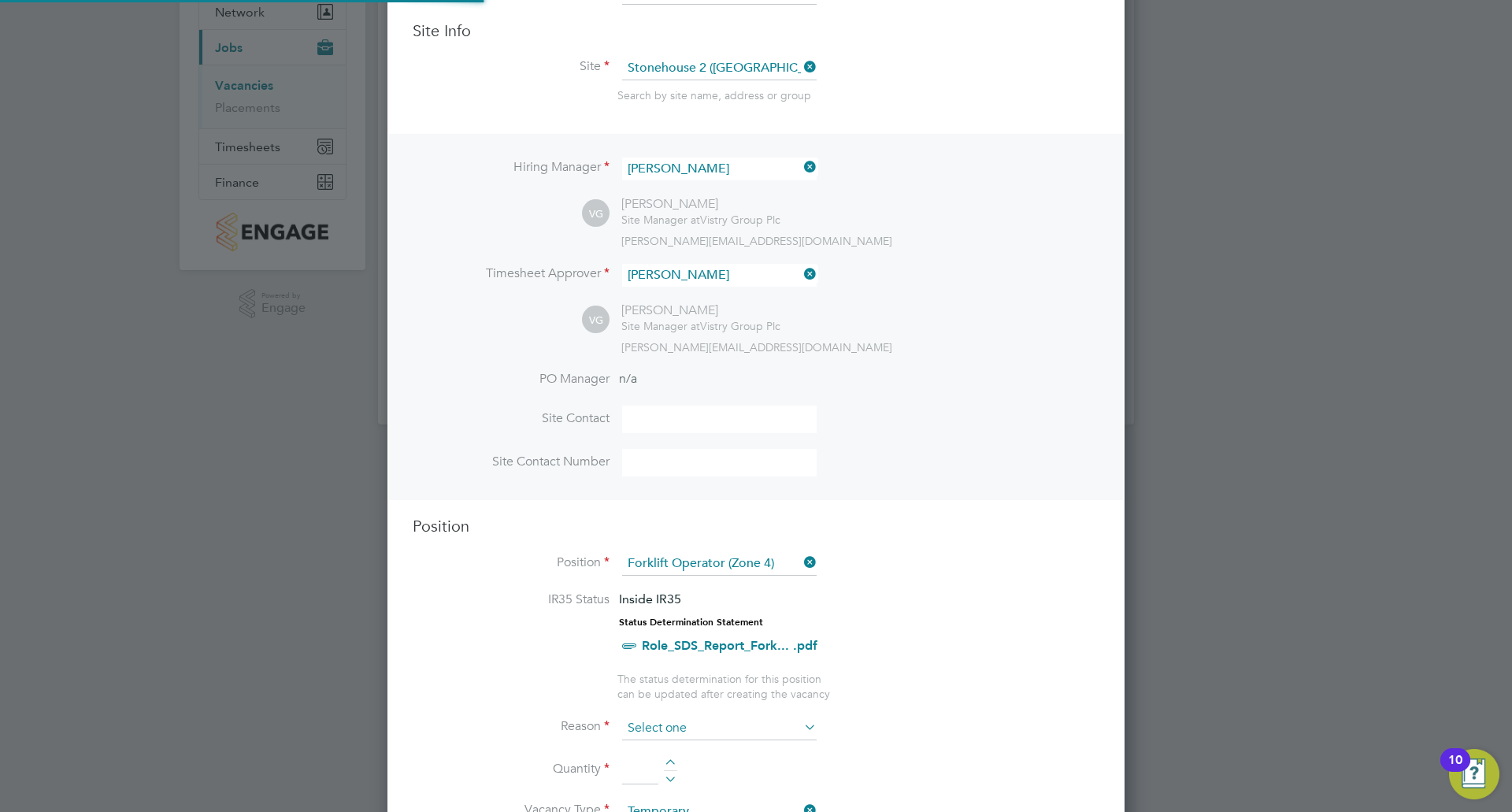
scroll to position [46, 83]
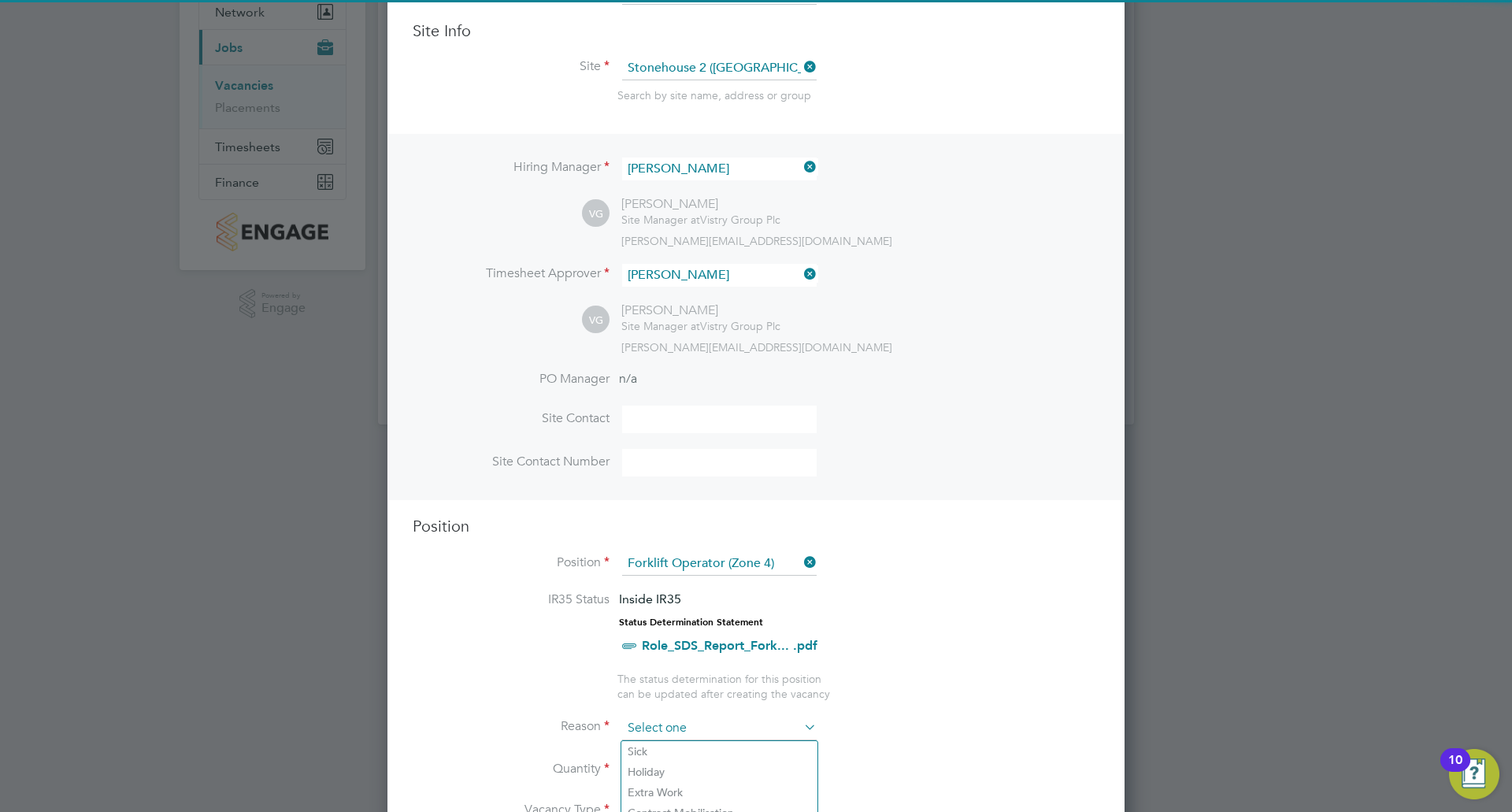
click at [699, 718] on input at bounding box center [719, 728] width 194 height 24
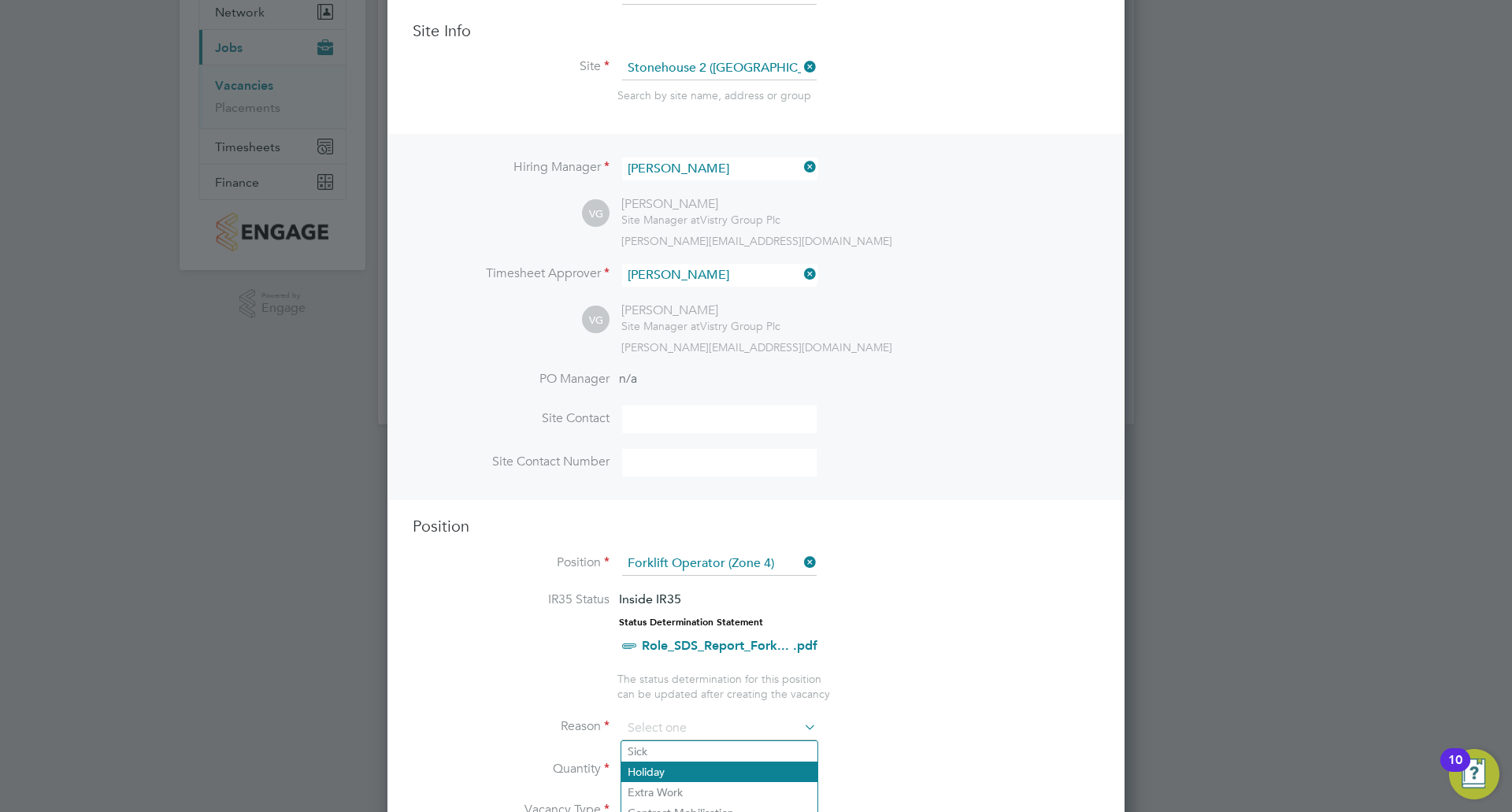
click at [695, 767] on li "Holiday" at bounding box center [719, 772] width 196 height 20
type input "Holiday"
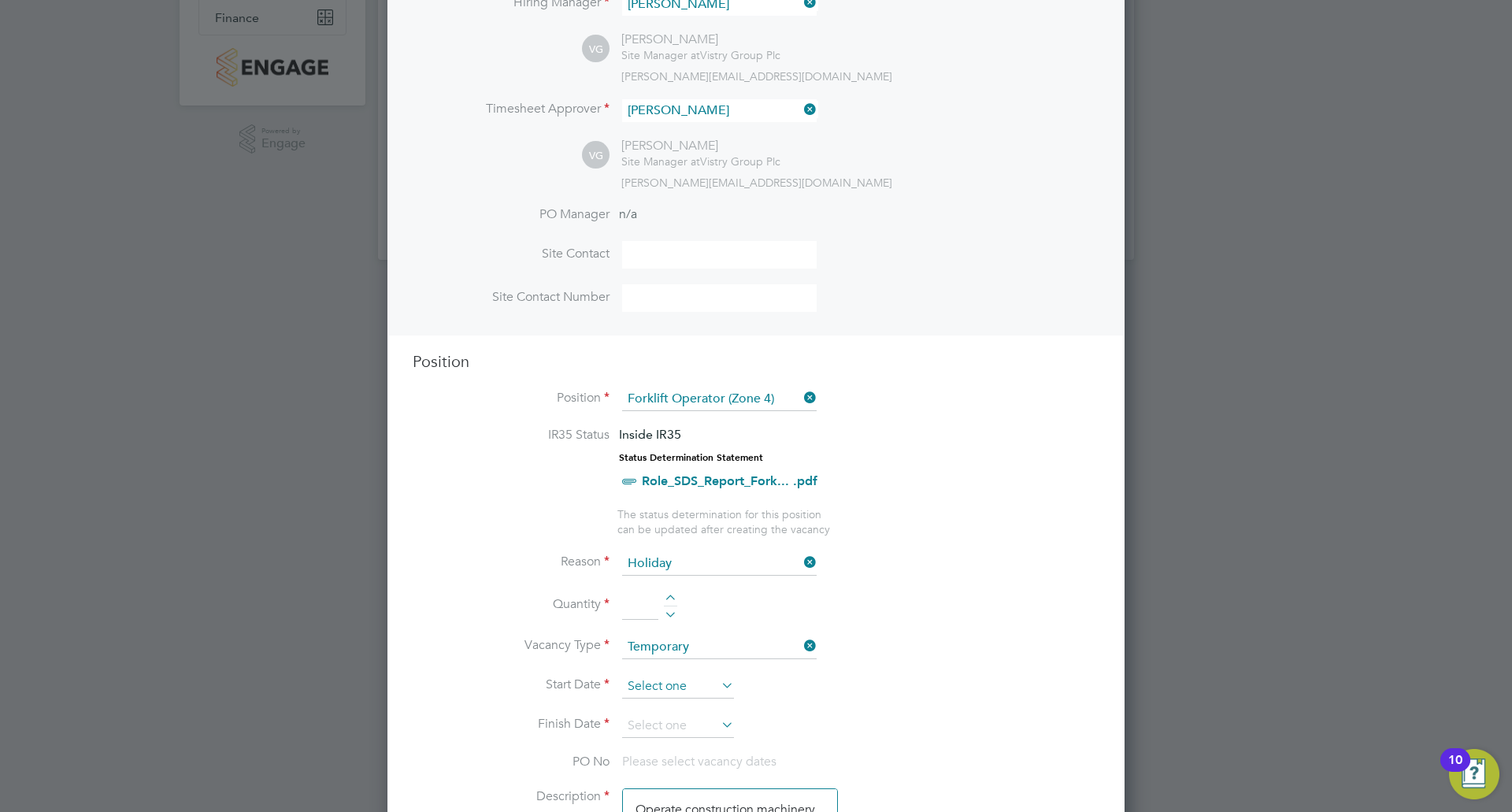
scroll to position [394, 0]
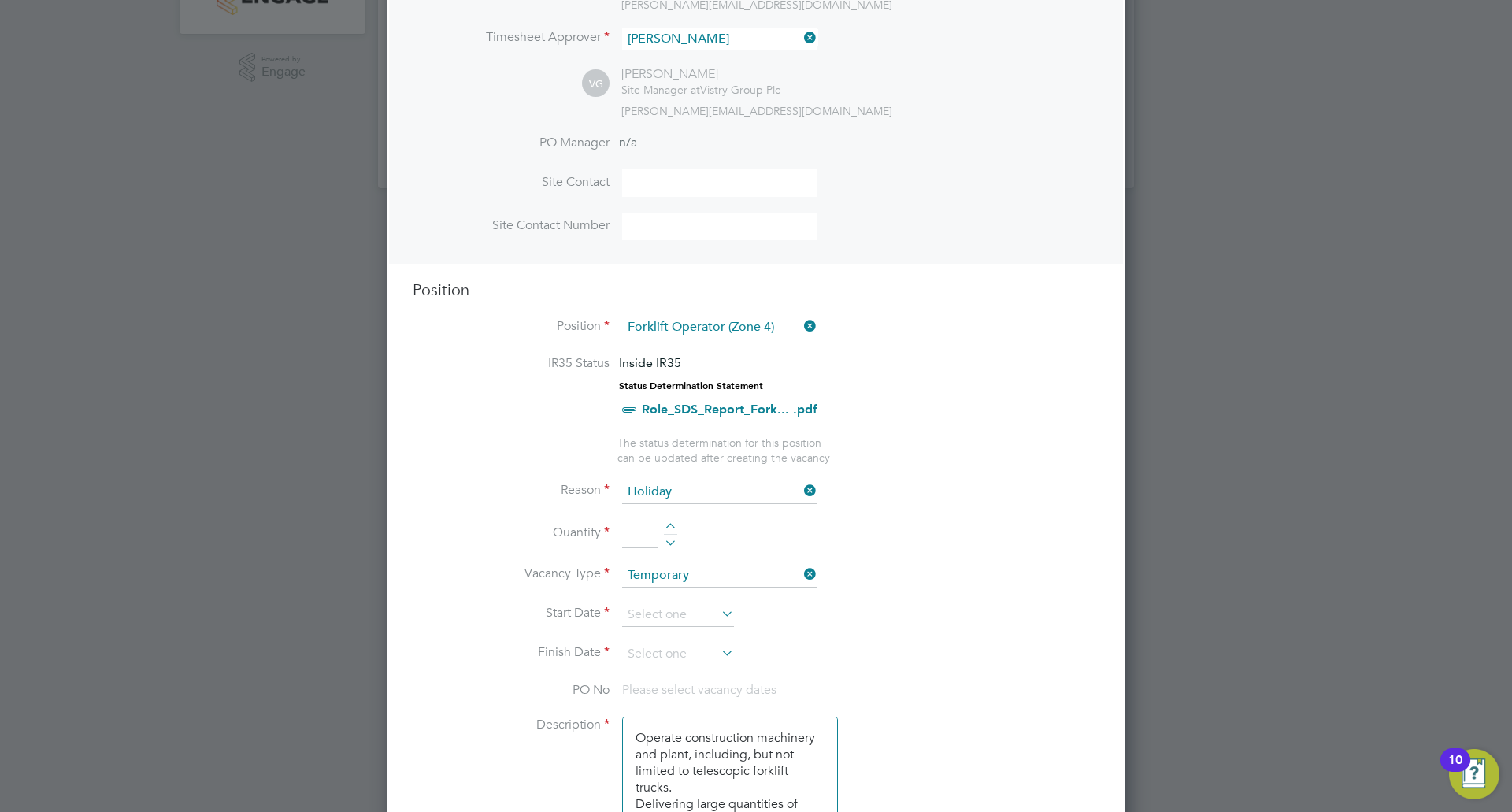
click at [670, 525] on div at bounding box center [670, 528] width 13 height 11
type input "1"
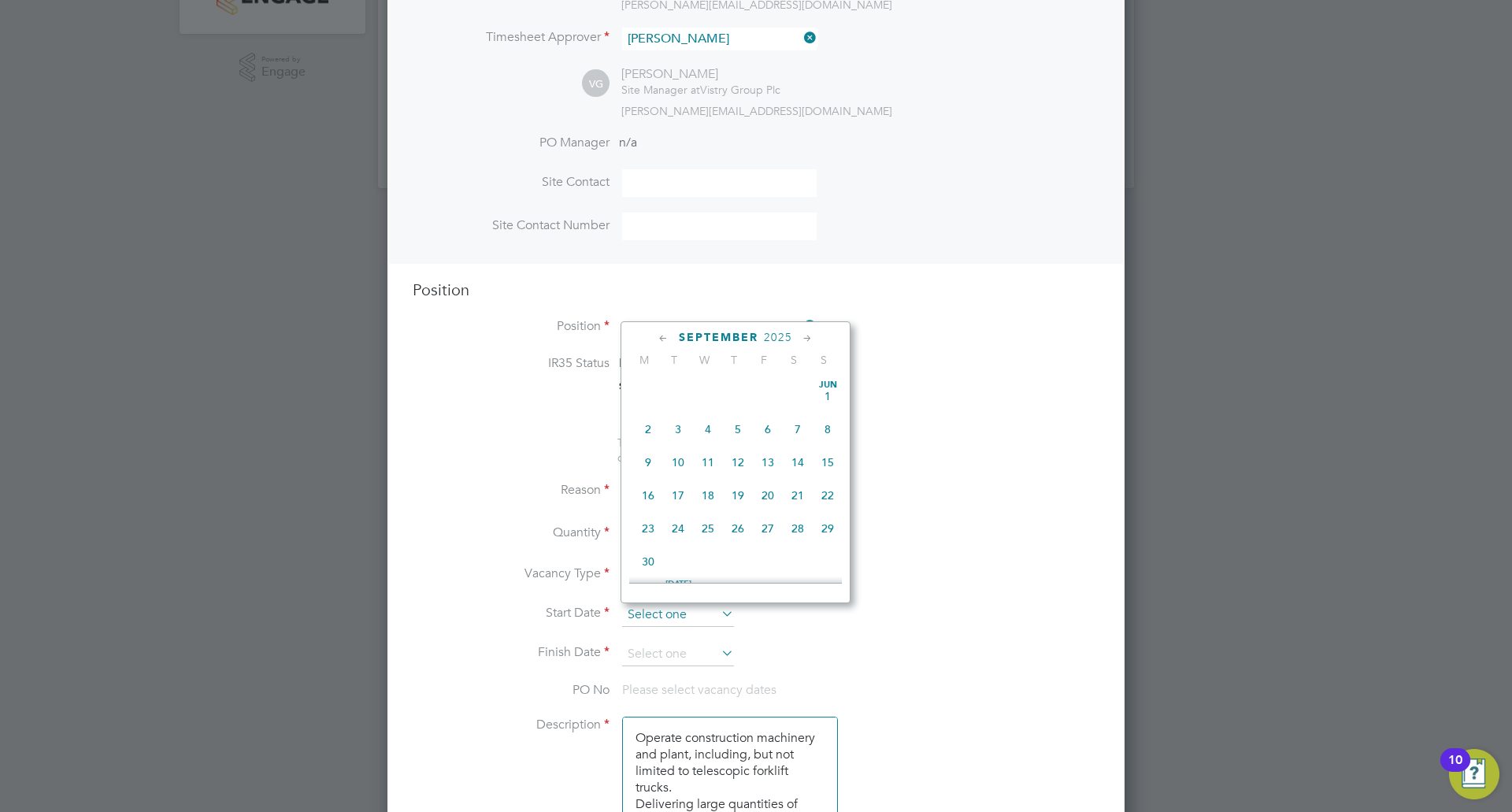
click at [707, 611] on input at bounding box center [678, 615] width 112 height 24
click at [805, 336] on icon at bounding box center [807, 339] width 15 height 18
click at [651, 428] on span "6" at bounding box center [648, 413] width 30 height 30
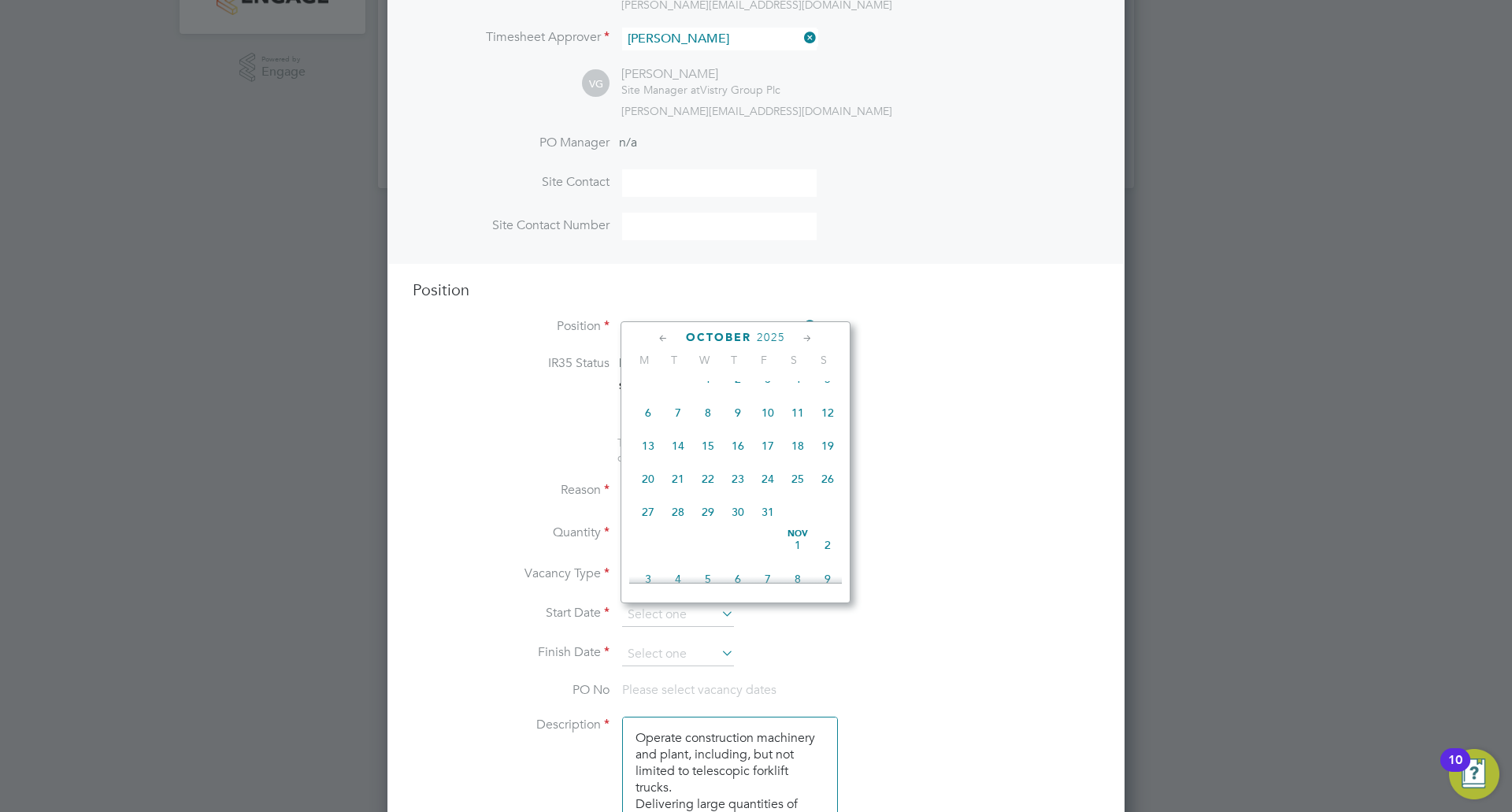
type input "[DATE]"
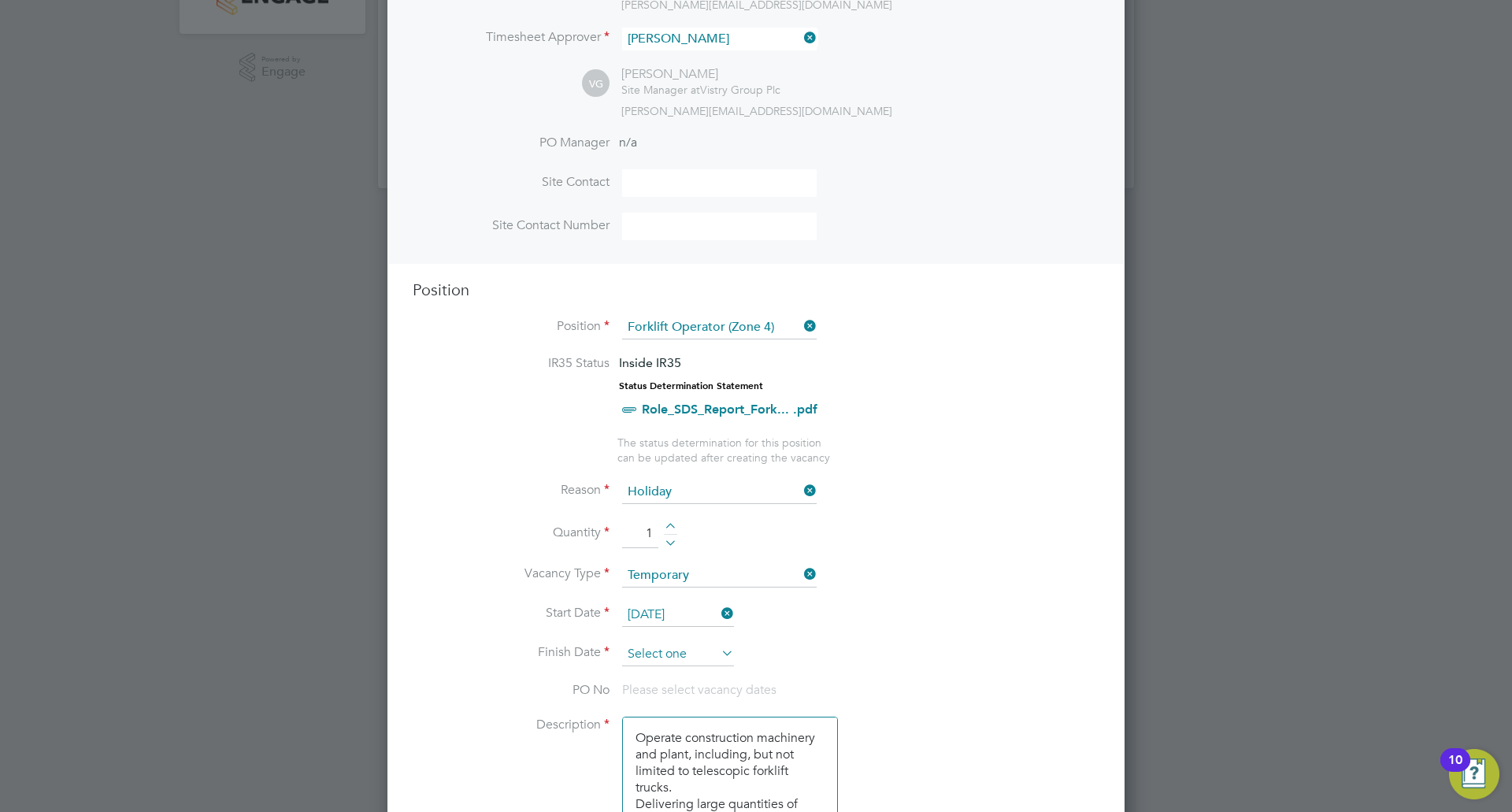
click at [712, 652] on input at bounding box center [678, 654] width 112 height 24
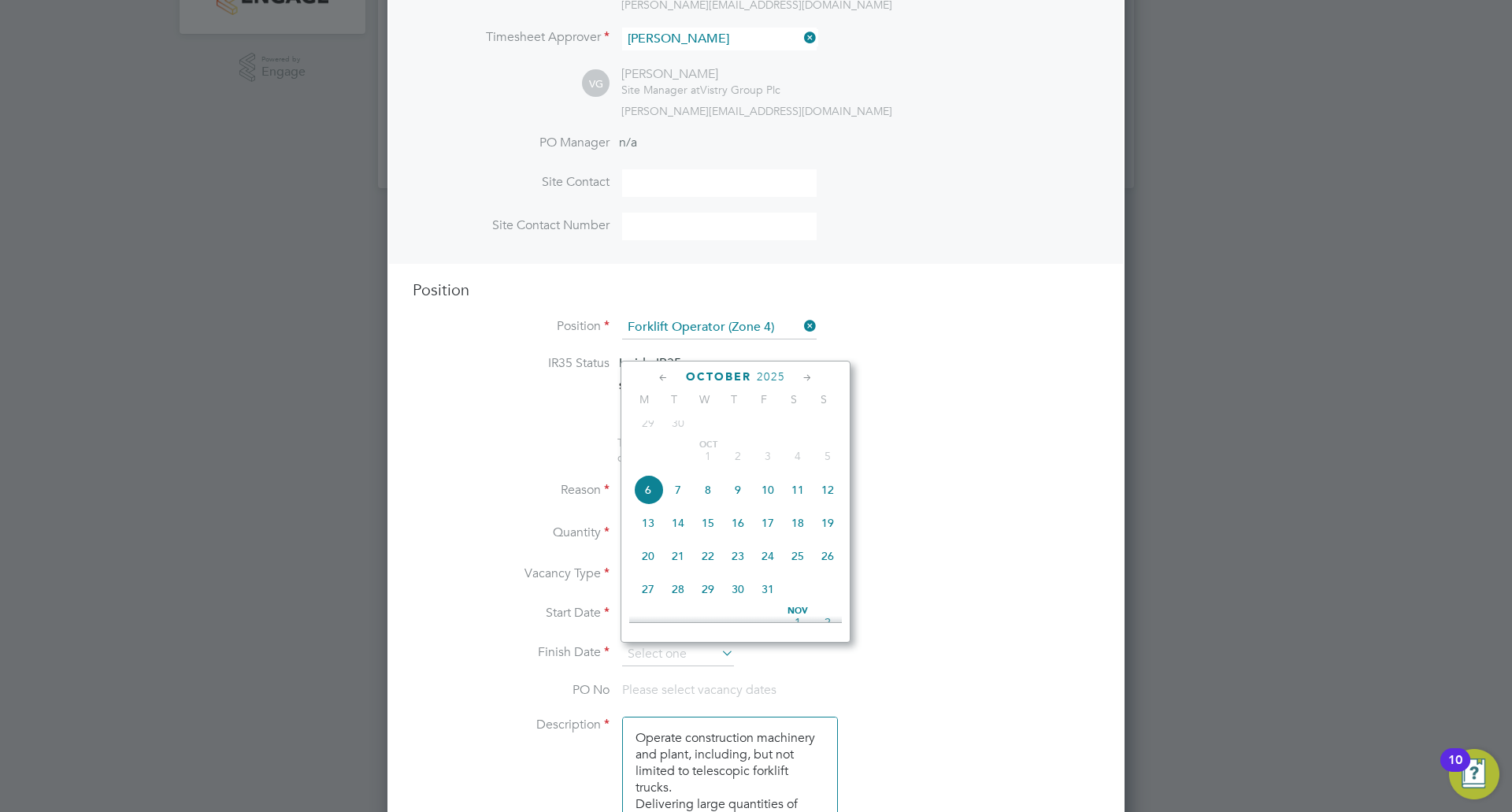
click at [679, 499] on span "7" at bounding box center [678, 490] width 30 height 30
type input "[DATE]"
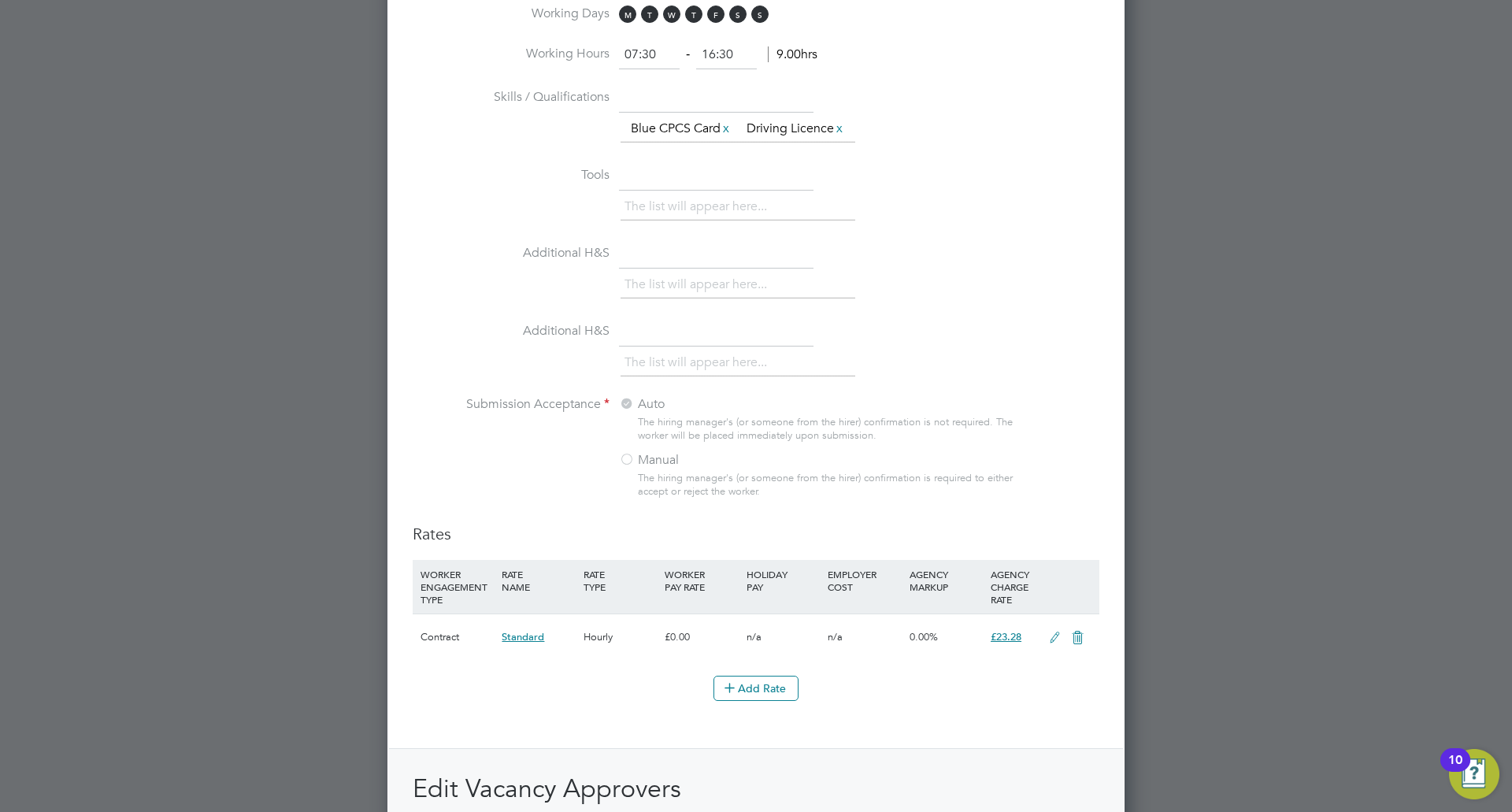
scroll to position [1650, 0]
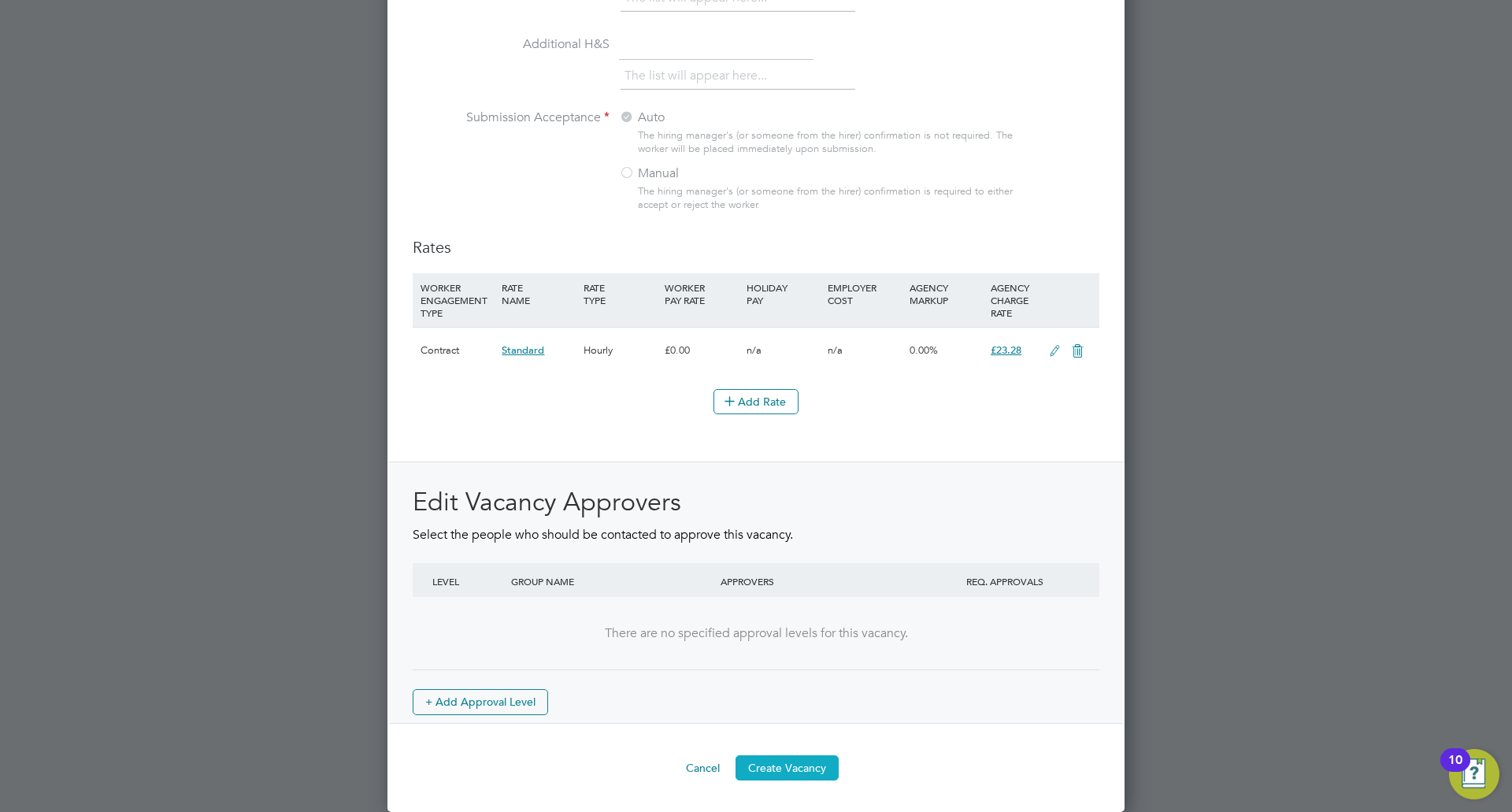
click at [796, 763] on button "Create Vacancy" at bounding box center [787, 767] width 103 height 25
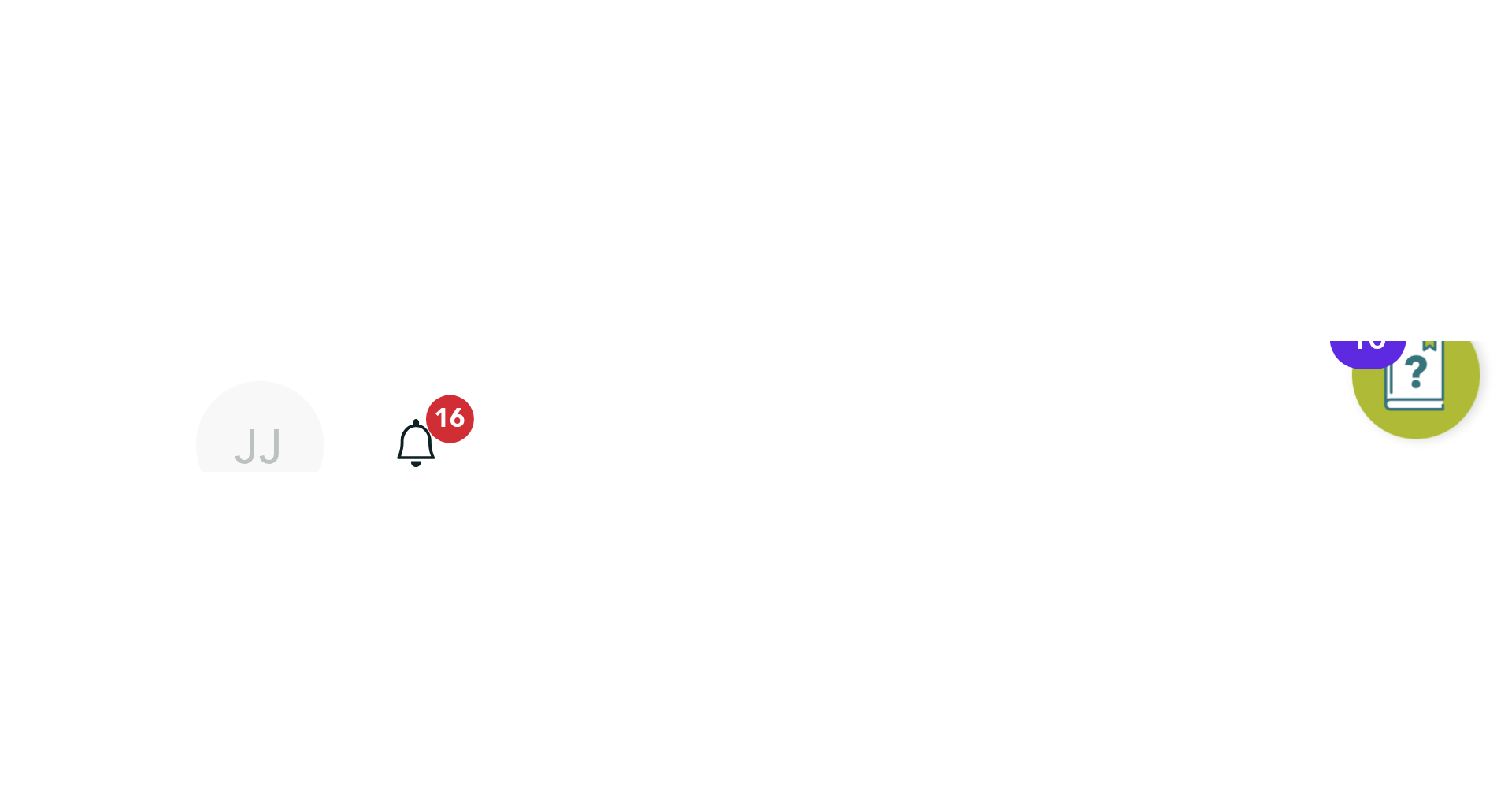
scroll to position [8, 8]
